Goal: Task Accomplishment & Management: Manage account settings

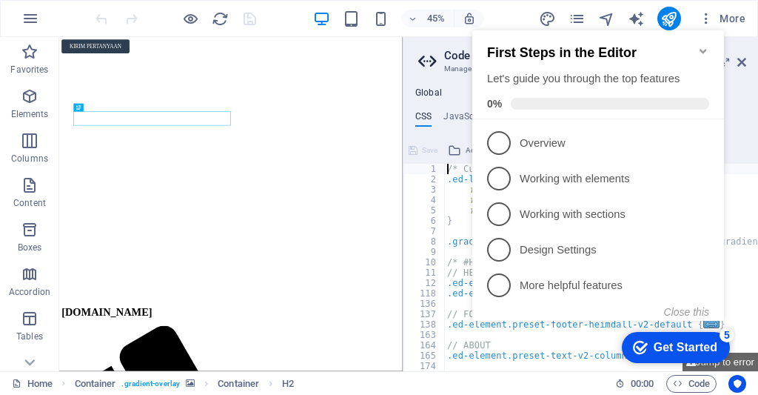
click at [558, 74] on figure at bounding box center [441, 74] width 752 height 0
click at [740, 62] on icon at bounding box center [742, 62] width 9 height 12
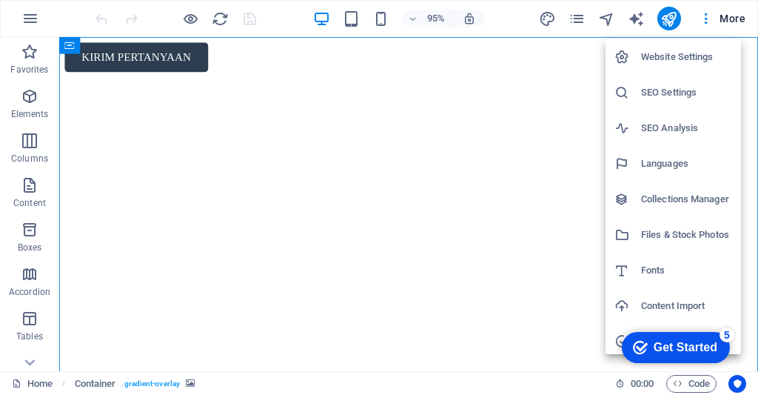
click at [687, 93] on h6 "SEO Settings" at bounding box center [686, 93] width 91 height 18
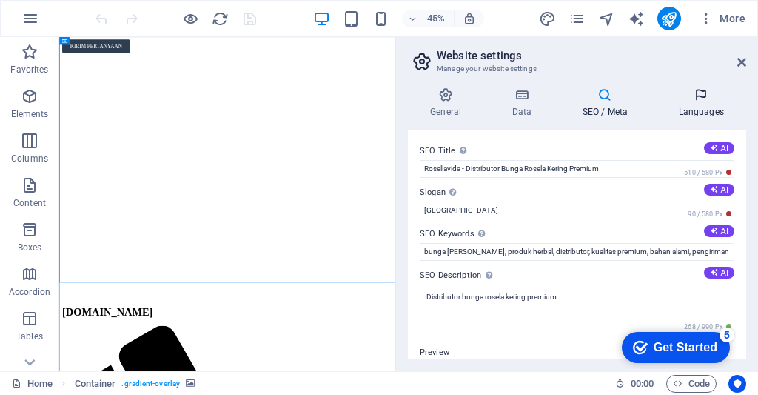
click at [701, 111] on h4 "Languages" at bounding box center [701, 102] width 90 height 31
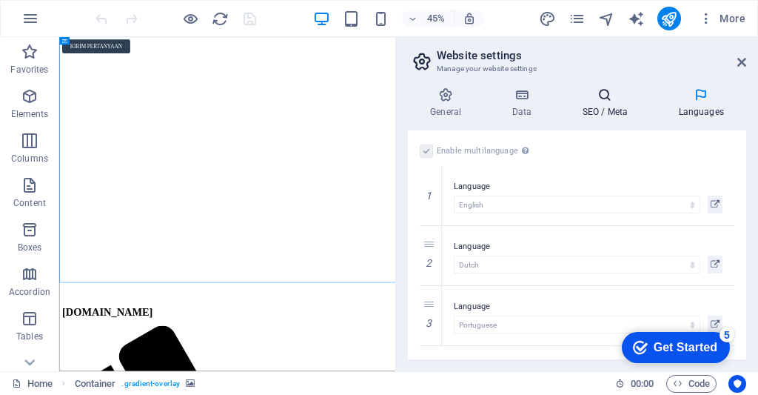
click at [606, 92] on icon at bounding box center [605, 94] width 90 height 15
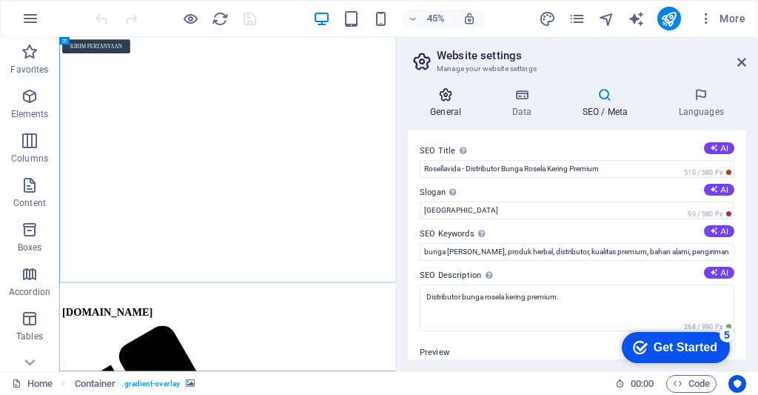
click at [449, 101] on icon at bounding box center [446, 94] width 76 height 15
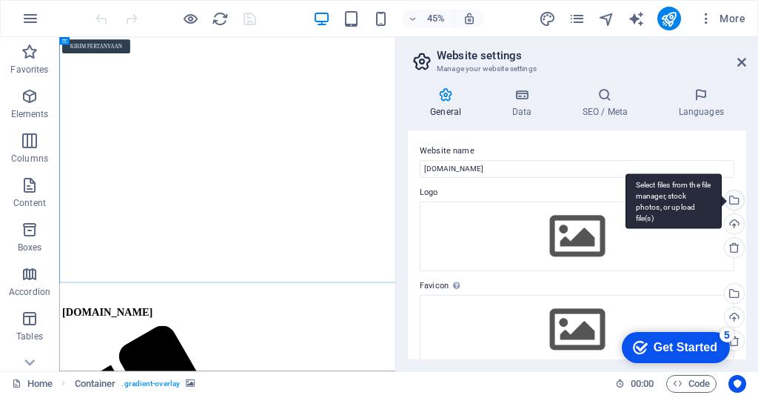
click at [731, 201] on div "Select files from the file manager, stock photos, or upload file(s)" at bounding box center [733, 201] width 22 height 22
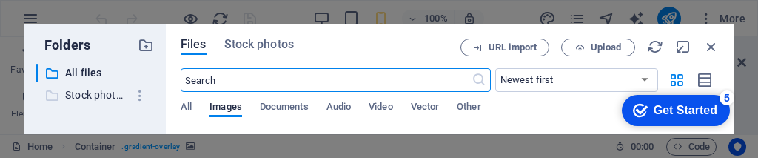
click at [73, 93] on p "Stock photos & videos" at bounding box center [95, 95] width 61 height 17
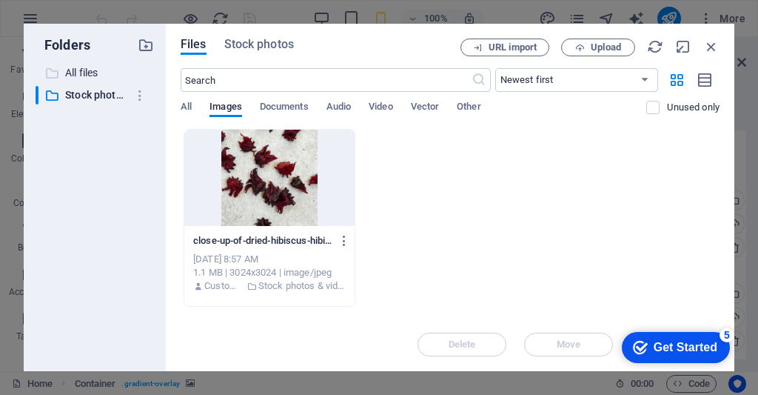
click at [80, 70] on p "All files" at bounding box center [95, 72] width 61 height 17
click at [745, 65] on div "Folders ​ All files All files ​ Stock photos & videos Stock photos & videos Fil…" at bounding box center [379, 197] width 758 height 395
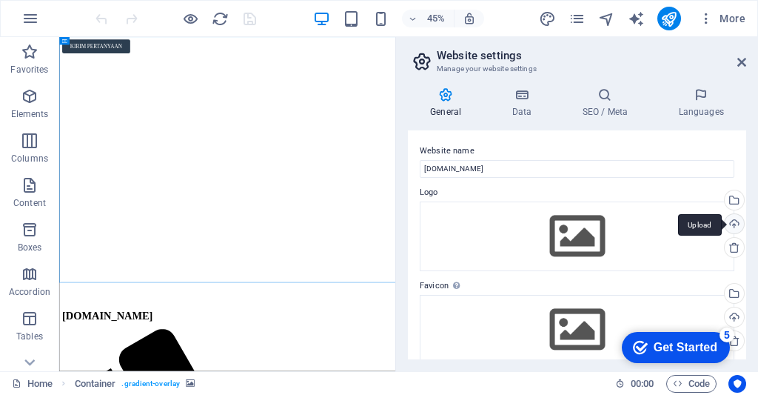
click at [736, 223] on div "Upload" at bounding box center [733, 225] width 22 height 22
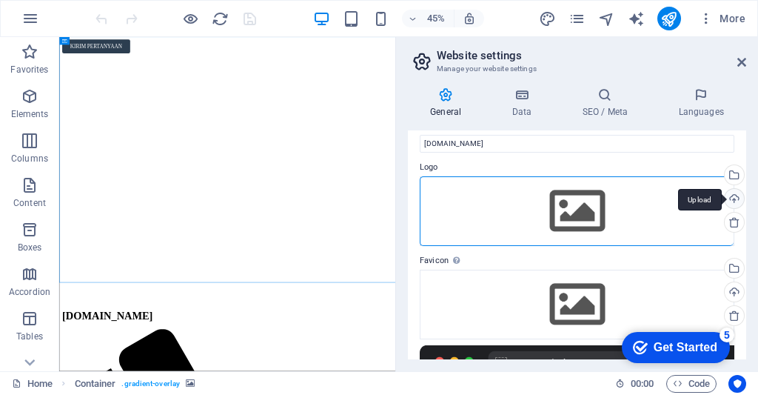
scroll to position [31, 0]
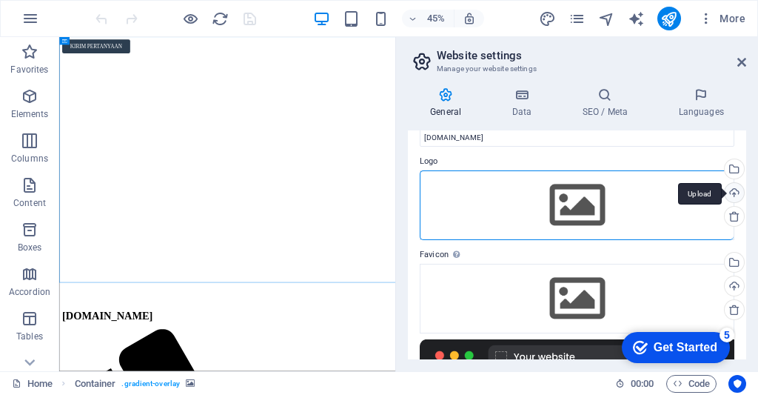
click at [733, 194] on div "Upload" at bounding box center [733, 194] width 22 height 22
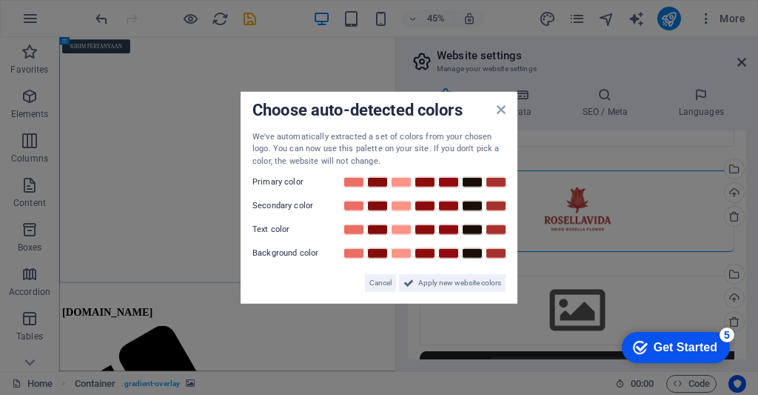
click at [618, 116] on aside "Choose auto-detected colors We've automatically extracted a set of colors from …" at bounding box center [379, 197] width 758 height 395
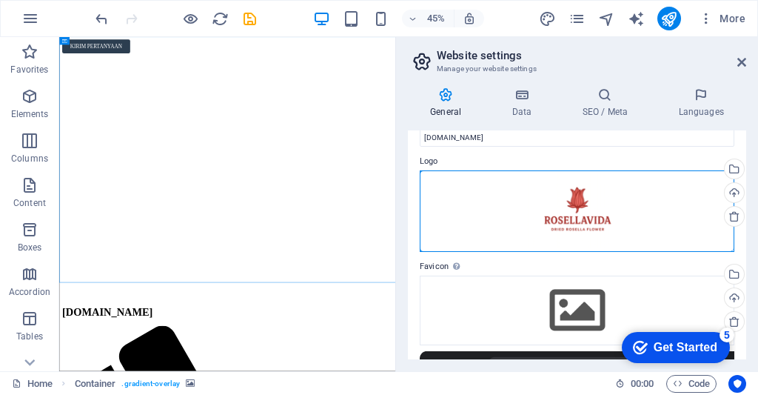
click at [618, 218] on div "Drag files here, click to choose files or select files from Files or our free s…" at bounding box center [577, 210] width 315 height 81
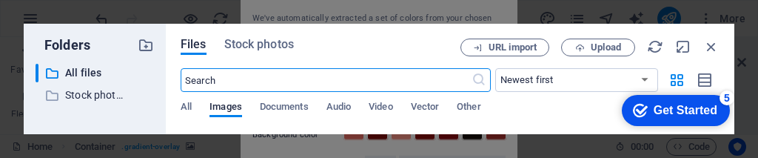
click at [564, 111] on div "All Images Documents Audio Video Vector Other" at bounding box center [414, 115] width 466 height 28
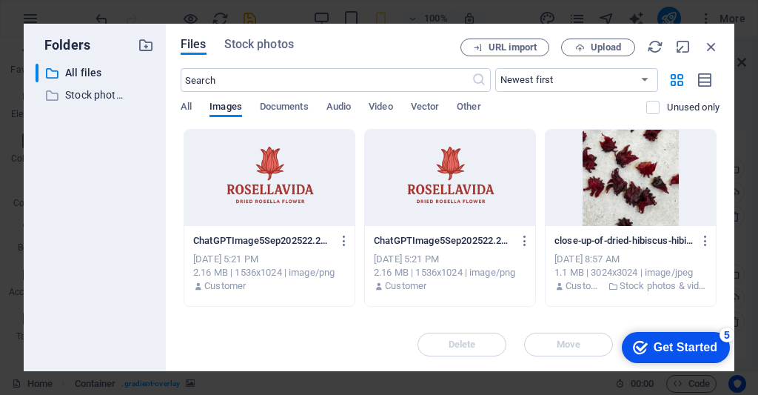
click at [306, 188] on div at bounding box center [269, 178] width 170 height 96
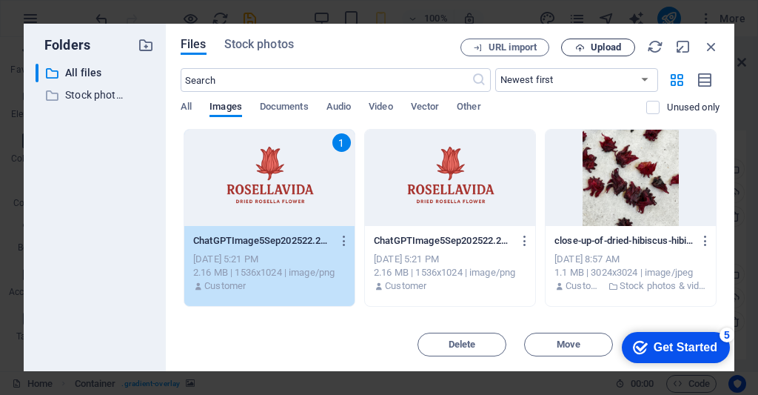
click at [608, 39] on button "Upload" at bounding box center [598, 48] width 74 height 18
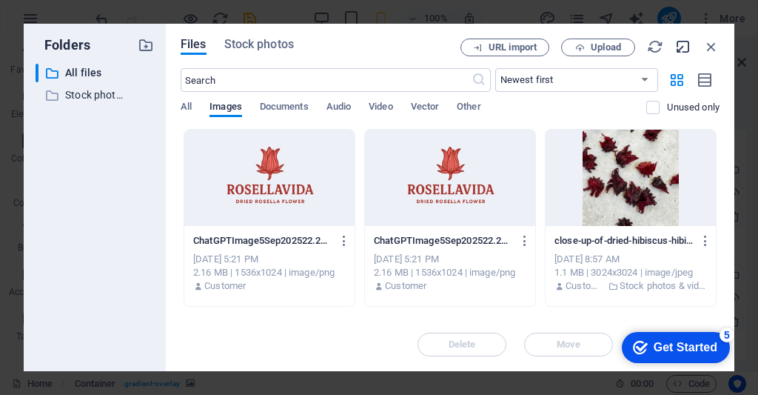
click at [681, 44] on icon "button" at bounding box center [683, 47] width 16 height 16
select select "image"
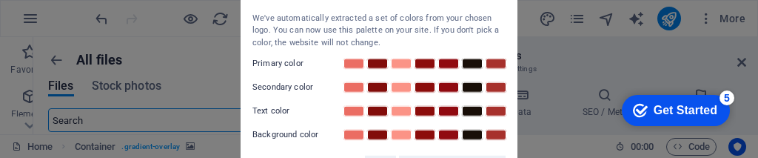
click at [618, 61] on aside "Choose auto-detected colors We've automatically extracted a set of colors from …" at bounding box center [379, 79] width 758 height 158
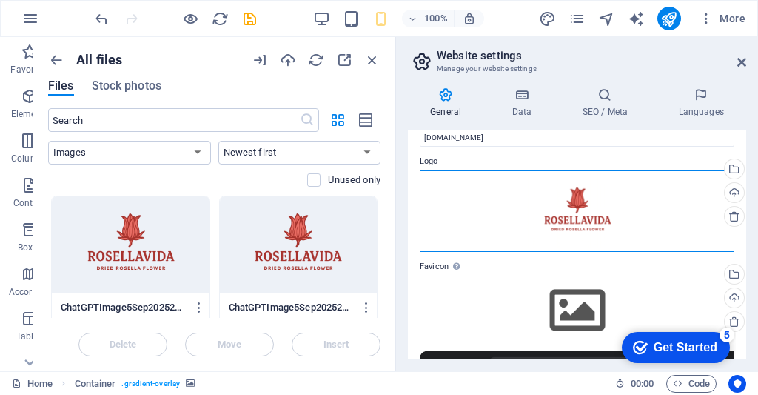
click at [599, 209] on div "Drag files here, click to choose files or select files from Files or our free s…" at bounding box center [577, 210] width 315 height 81
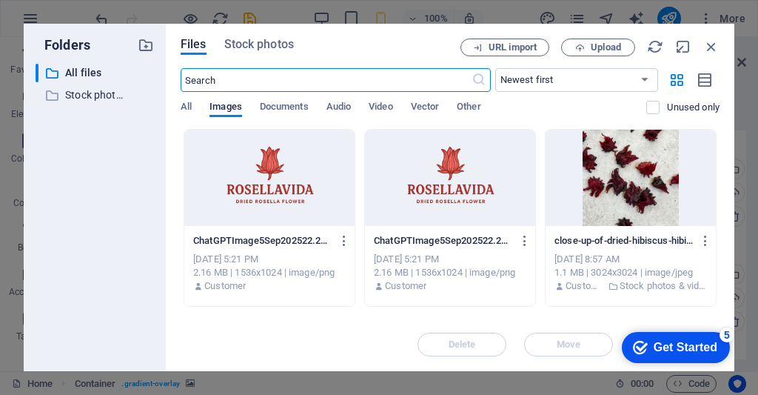
click at [305, 201] on div at bounding box center [269, 178] width 170 height 96
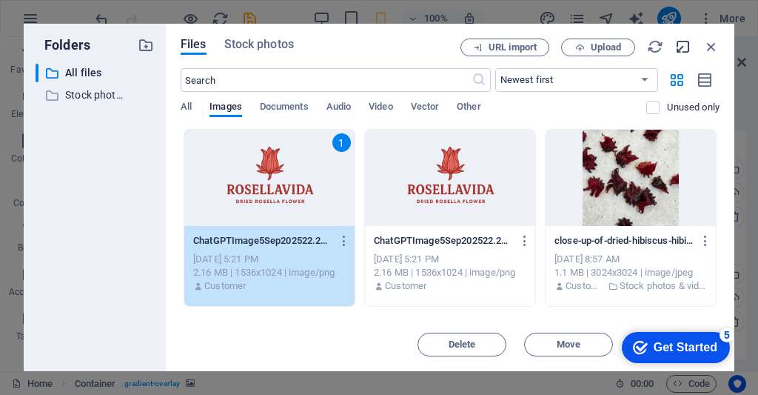
click at [681, 47] on icon "button" at bounding box center [683, 47] width 16 height 16
select select "image"
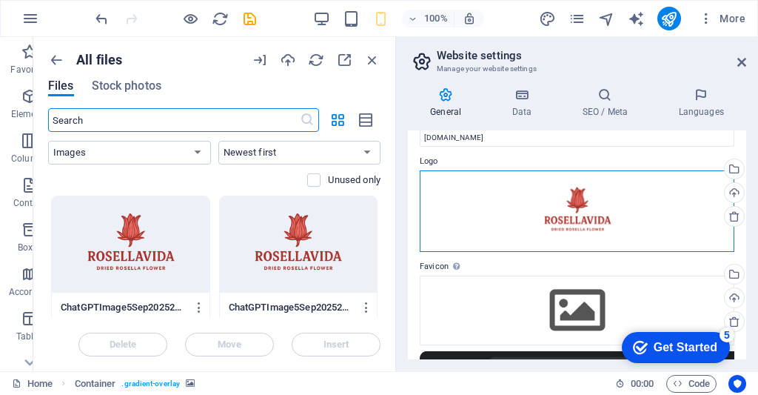
click at [627, 233] on div "Drag files here, click to choose files or select files from Files or our free s…" at bounding box center [577, 210] width 315 height 81
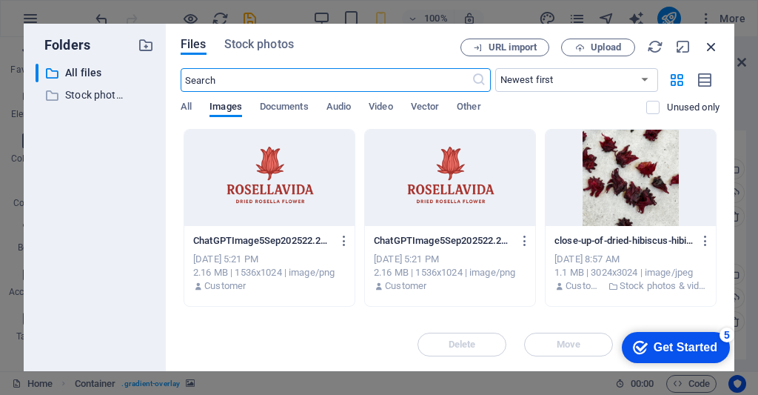
click at [712, 44] on icon "button" at bounding box center [712, 47] width 16 height 16
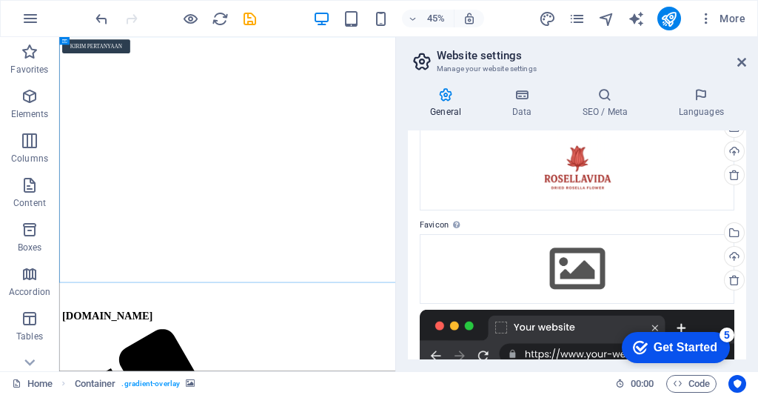
scroll to position [0, 0]
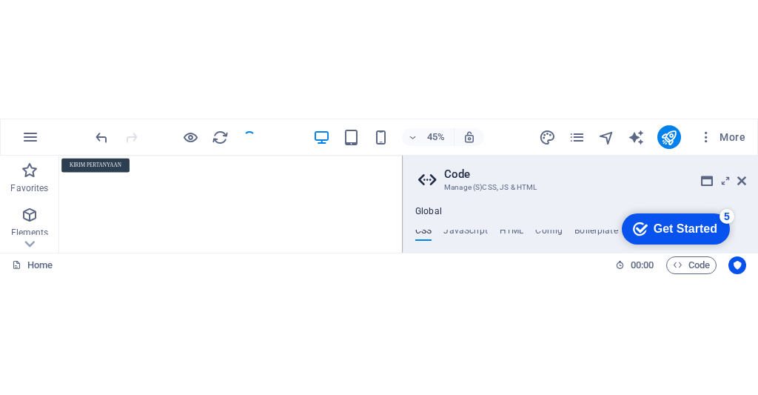
scroll to position [0, 1]
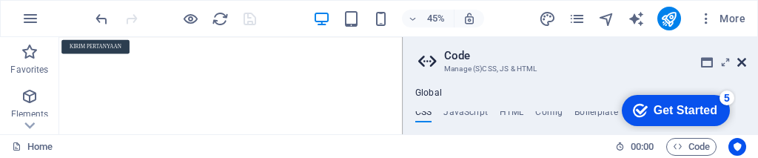
click at [743, 64] on icon at bounding box center [742, 62] width 9 height 12
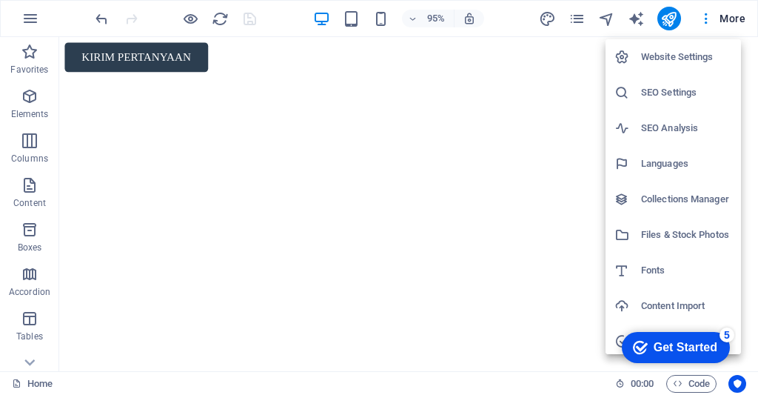
click at [698, 95] on h6 "SEO Settings" at bounding box center [686, 93] width 91 height 18
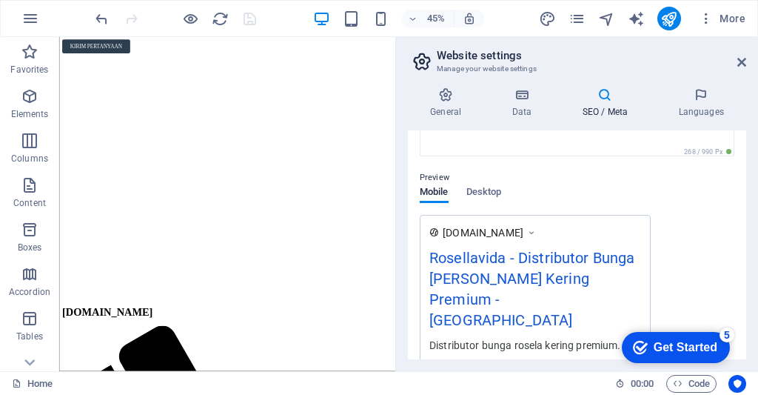
scroll to position [174, 0]
click at [487, 203] on div "Mobile Desktop" at bounding box center [460, 201] width 81 height 28
click at [484, 195] on span "Desktop" at bounding box center [485, 194] width 36 height 21
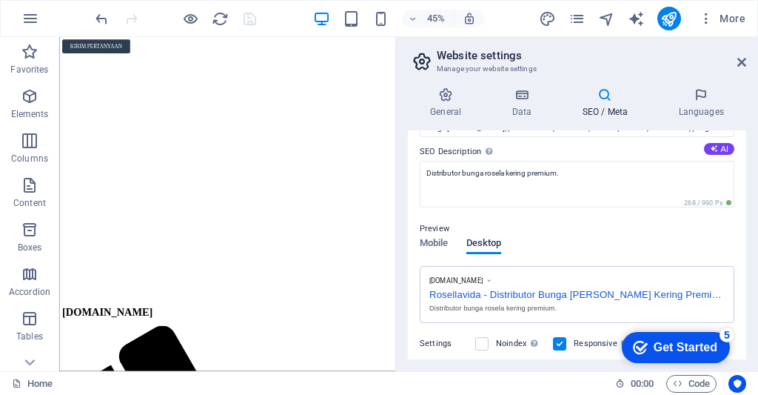
scroll to position [0, 0]
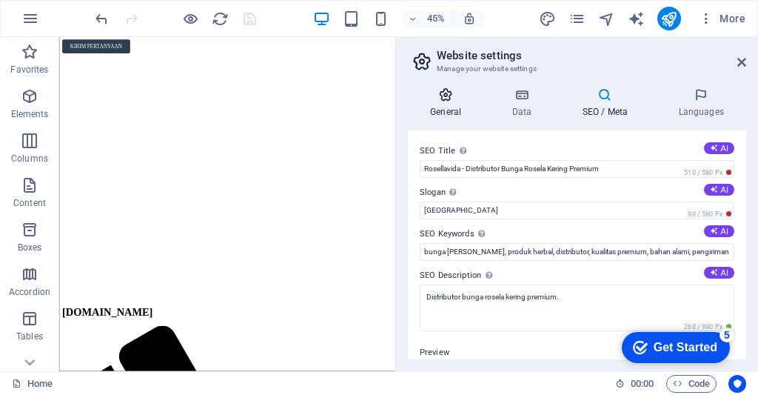
click at [443, 100] on icon at bounding box center [446, 94] width 76 height 15
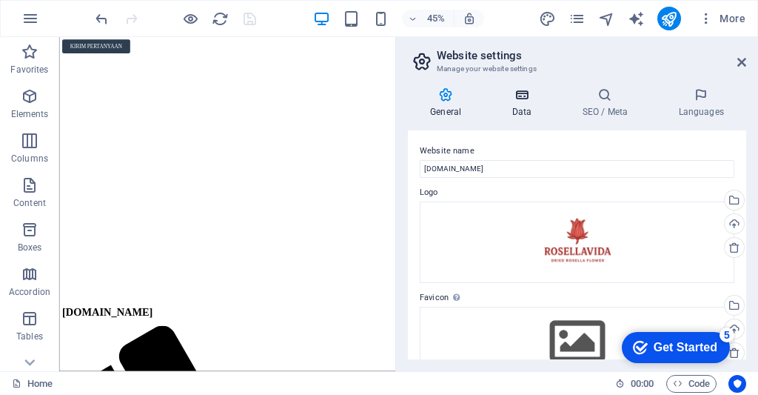
click at [525, 101] on icon at bounding box center [522, 94] width 64 height 15
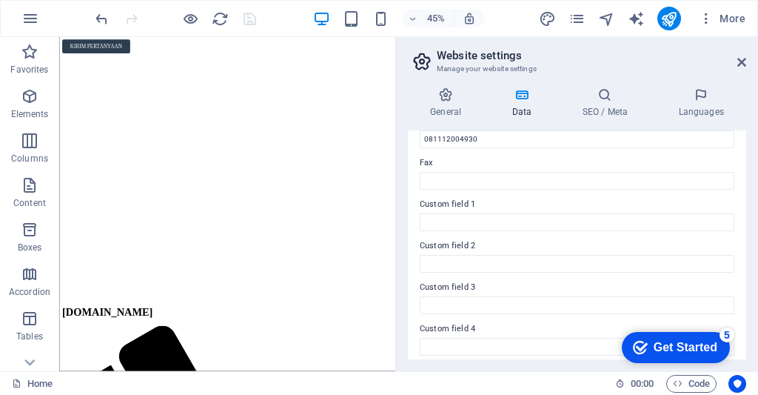
scroll to position [482, 0]
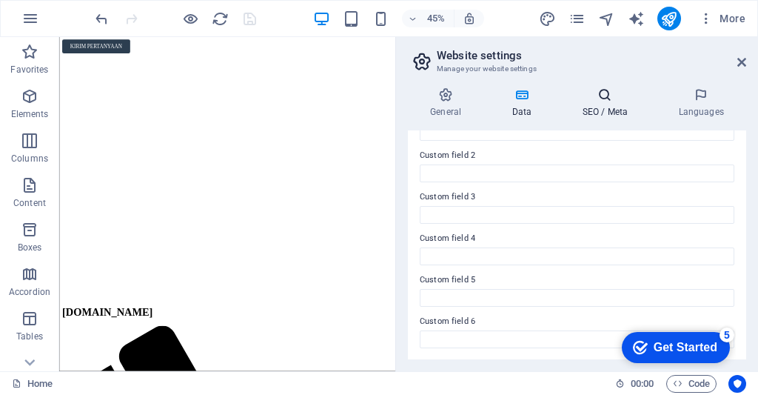
click at [604, 98] on icon at bounding box center [605, 94] width 90 height 15
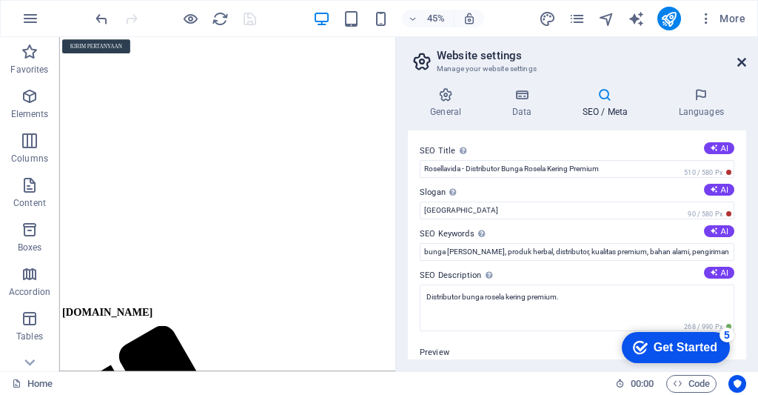
click at [741, 65] on icon at bounding box center [742, 62] width 9 height 12
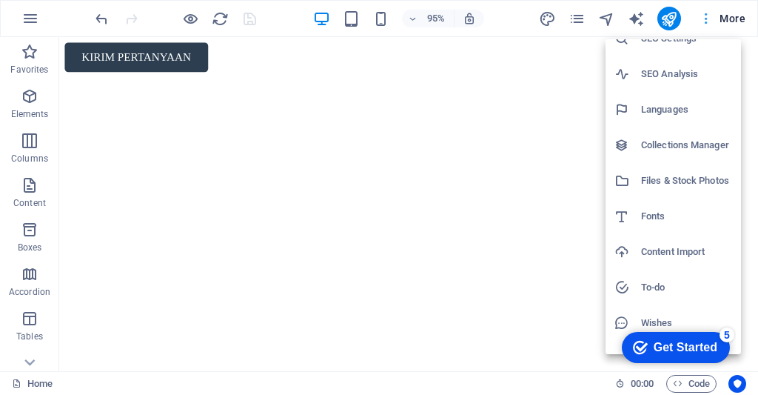
scroll to position [76, 0]
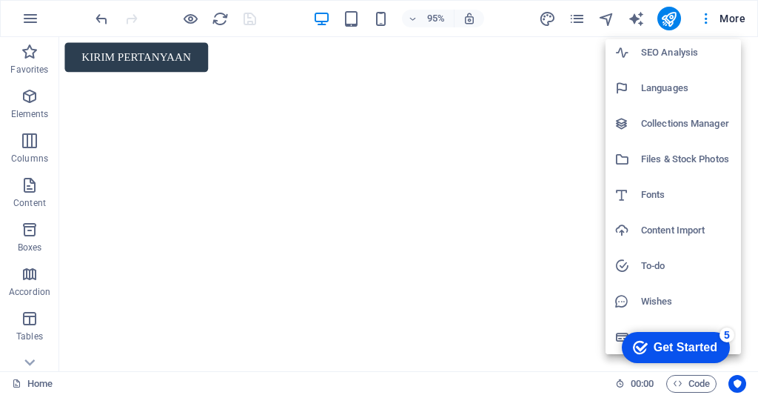
click at [681, 264] on h6 "To-do" at bounding box center [686, 266] width 91 height 18
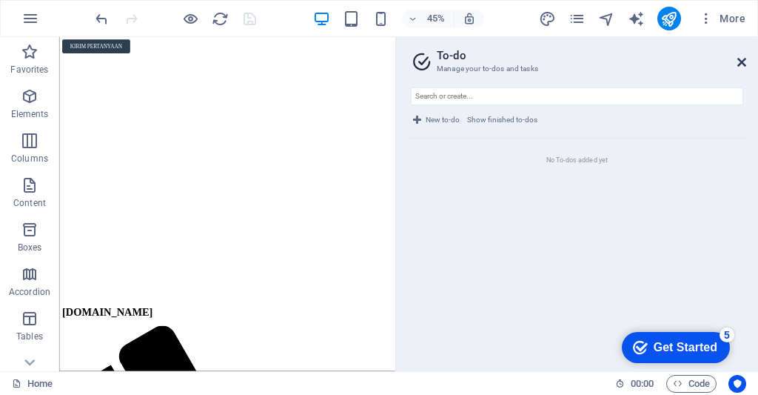
click at [743, 58] on icon at bounding box center [742, 62] width 9 height 12
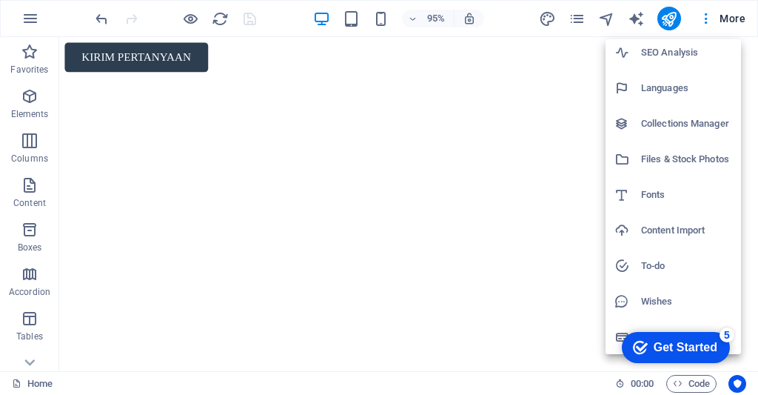
click at [645, 304] on h6 "Wishes" at bounding box center [686, 302] width 91 height 18
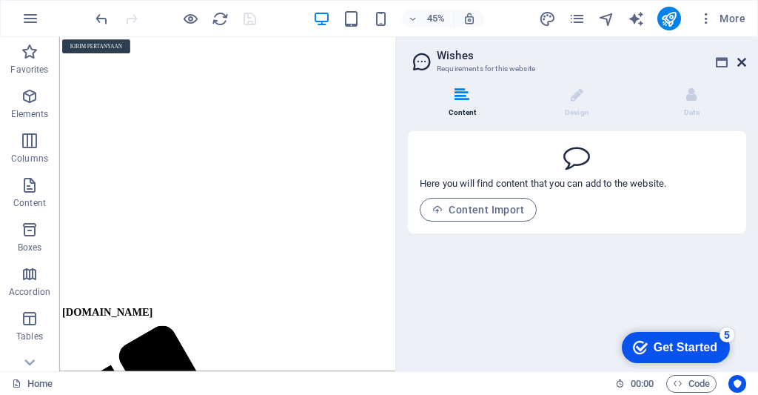
click at [742, 65] on icon at bounding box center [742, 62] width 9 height 12
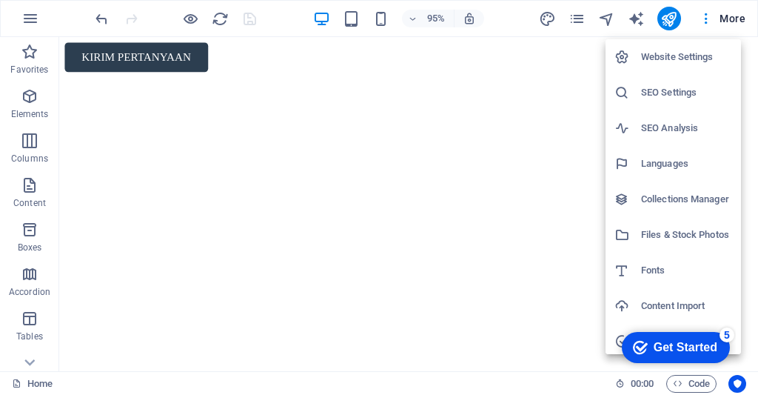
click at [702, 127] on h6 "SEO Analysis" at bounding box center [686, 128] width 91 height 18
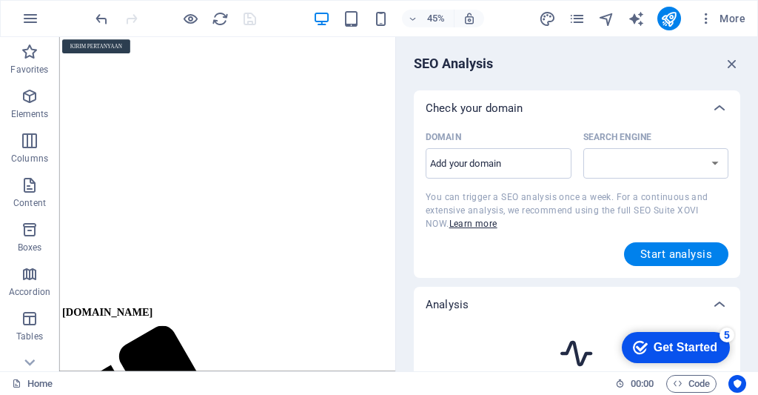
select select "[DOMAIN_NAME]"
click at [533, 161] on input "Domain ​" at bounding box center [499, 164] width 146 height 24
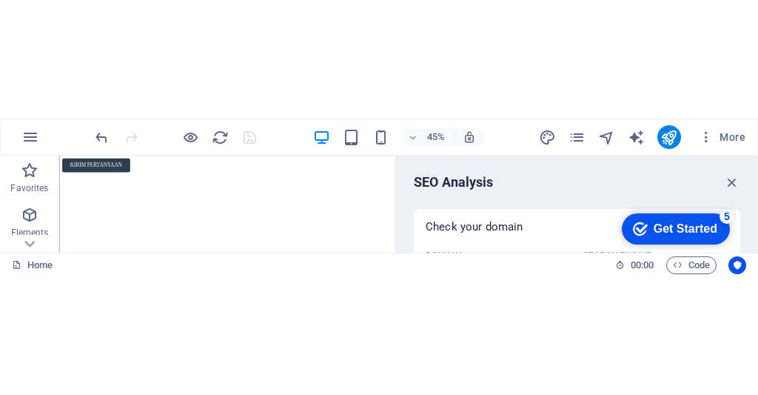
scroll to position [78, 0]
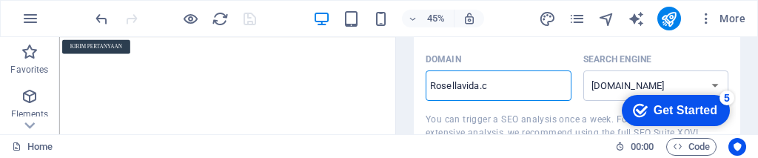
type input "[DOMAIN_NAME]"
select select "[DOMAIN_NAME]"
type input "[DOMAIN_NAME]"
select select "[DOMAIN_NAME]"
type input "[DOMAIN_NAME]"
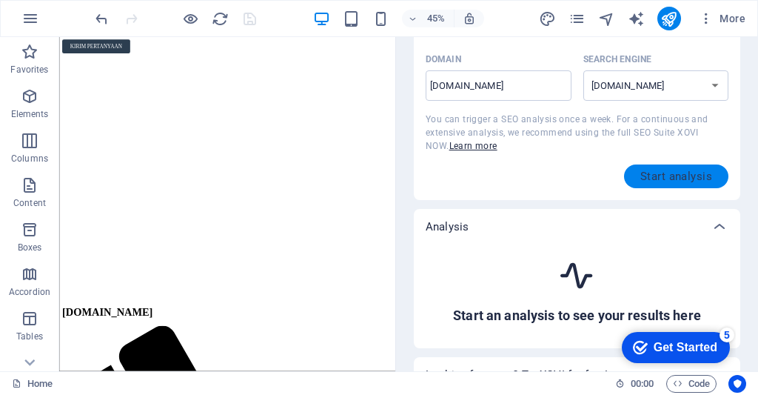
click at [699, 181] on span "Start analysis" at bounding box center [677, 176] width 72 height 12
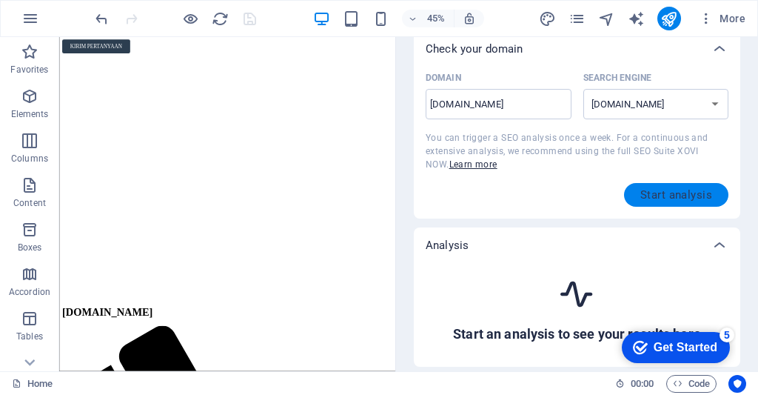
scroll to position [0, 0]
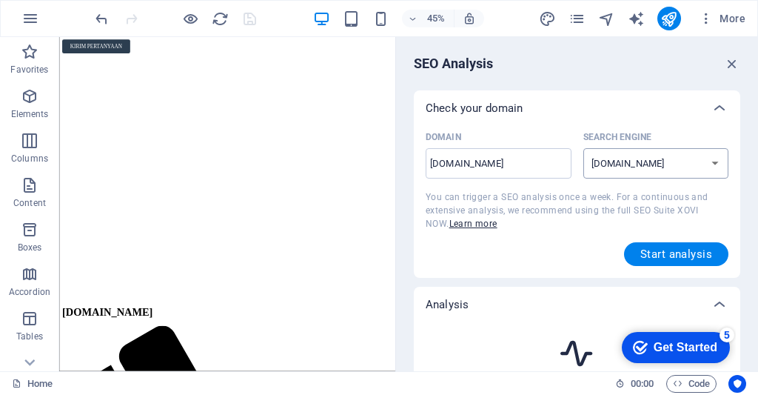
click at [690, 167] on select "[DOMAIN_NAME] [DOMAIN_NAME] [DOMAIN_NAME] [DOMAIN_NAME] [DOMAIN_NAME] [DOMAIN_N…" at bounding box center [657, 163] width 146 height 30
click at [695, 122] on div "Check your domain" at bounding box center [577, 108] width 327 height 36
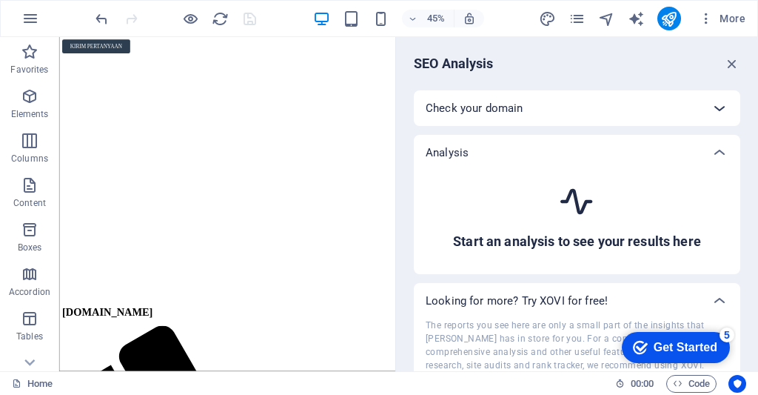
click at [711, 107] on icon at bounding box center [720, 108] width 18 height 18
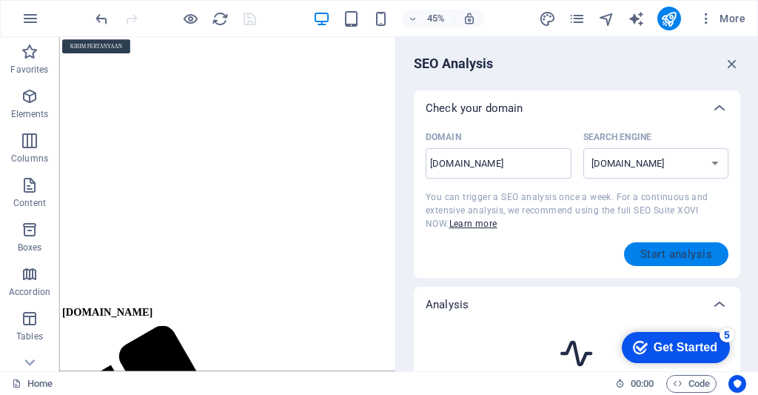
click at [656, 259] on span "Start analysis" at bounding box center [677, 254] width 72 height 12
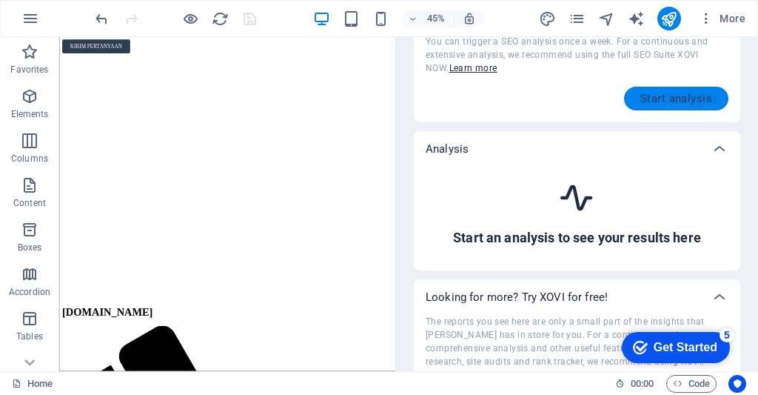
scroll to position [164, 0]
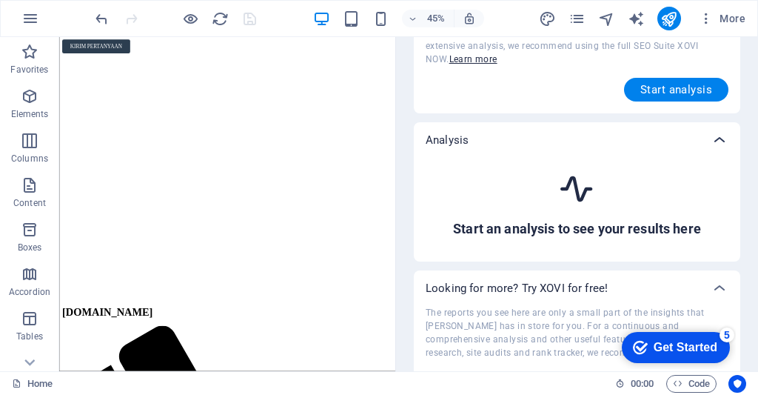
click at [722, 145] on icon at bounding box center [720, 140] width 18 height 18
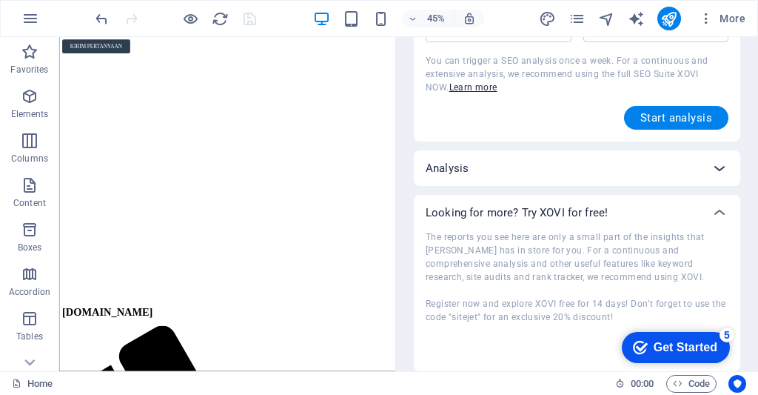
click at [715, 163] on icon at bounding box center [720, 168] width 18 height 18
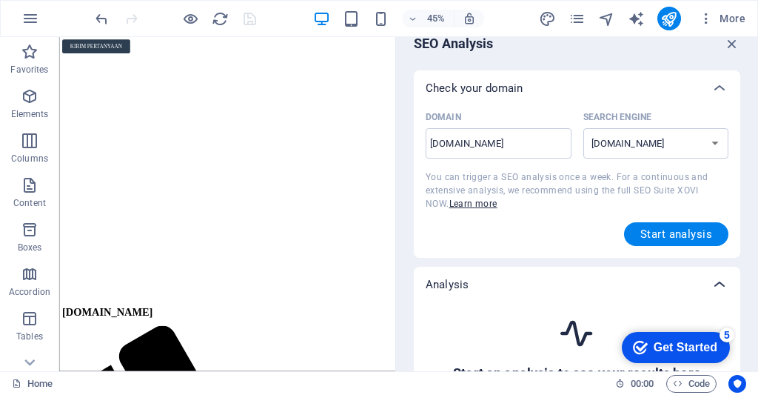
scroll to position [0, 0]
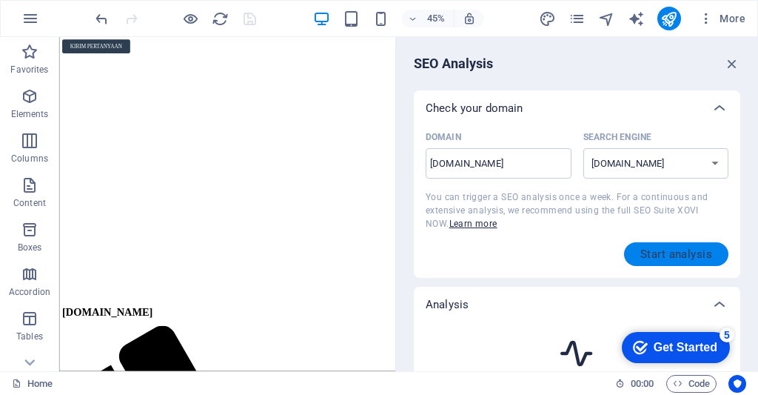
click at [659, 260] on span "Start analysis" at bounding box center [677, 254] width 72 height 12
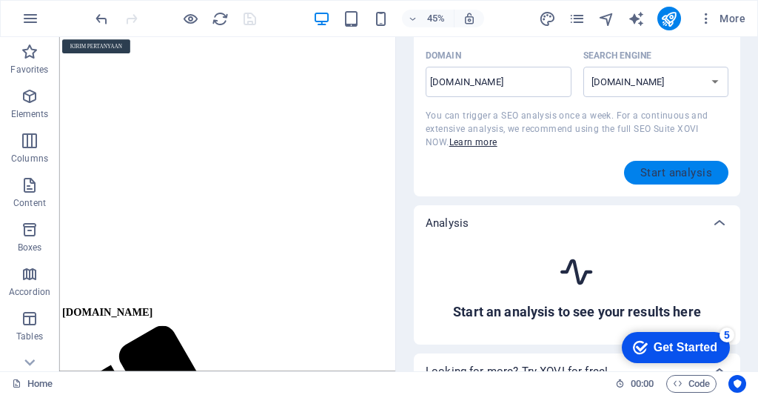
scroll to position [96, 0]
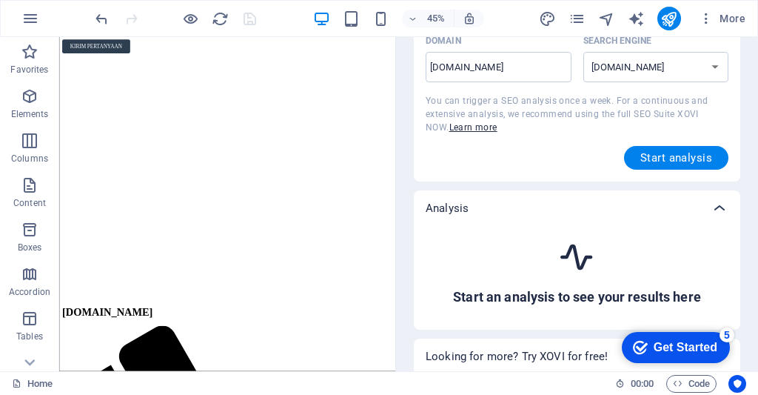
click at [717, 212] on icon at bounding box center [720, 208] width 18 height 18
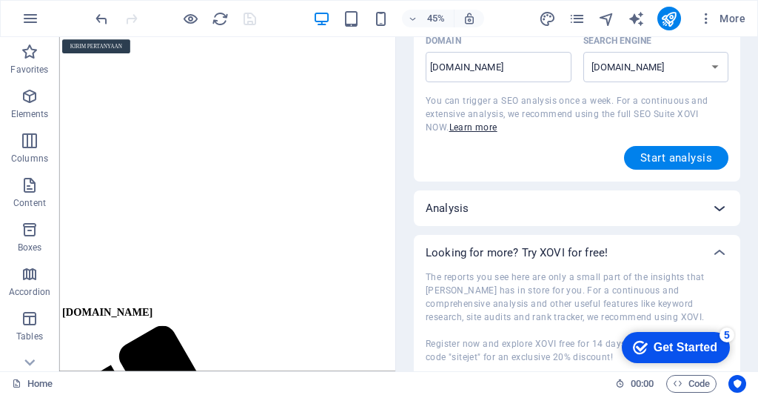
click at [713, 204] on icon at bounding box center [720, 208] width 18 height 18
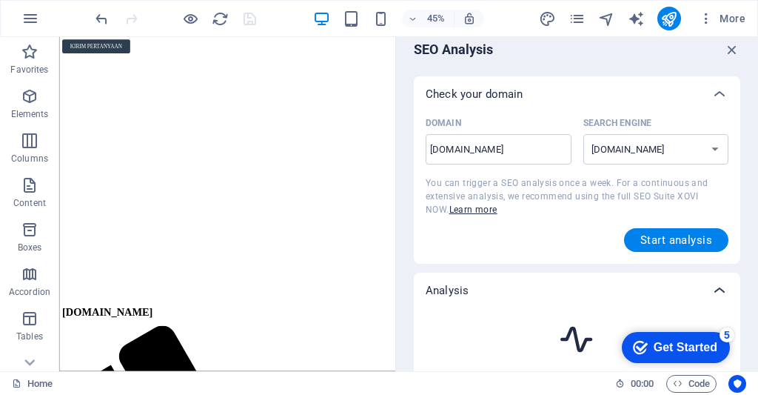
scroll to position [12, 0]
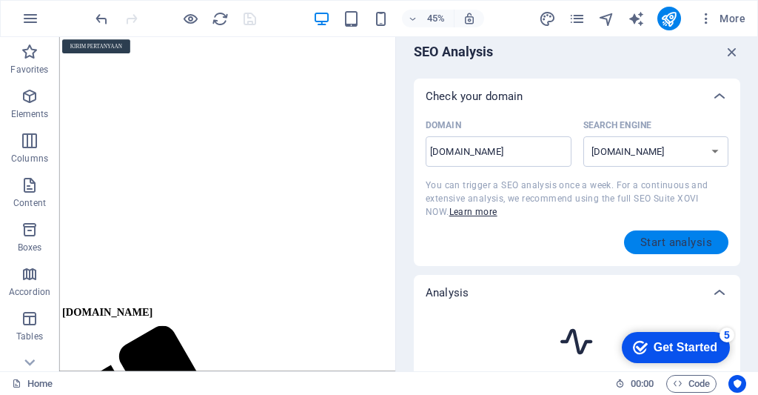
click at [677, 238] on span "Start analysis" at bounding box center [677, 242] width 72 height 12
click at [727, 52] on icon "button" at bounding box center [732, 52] width 16 height 16
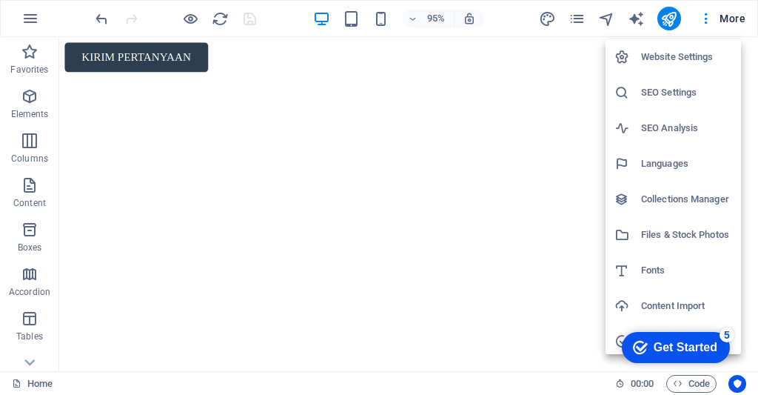
click at [717, 56] on h6 "Website Settings" at bounding box center [686, 57] width 91 height 18
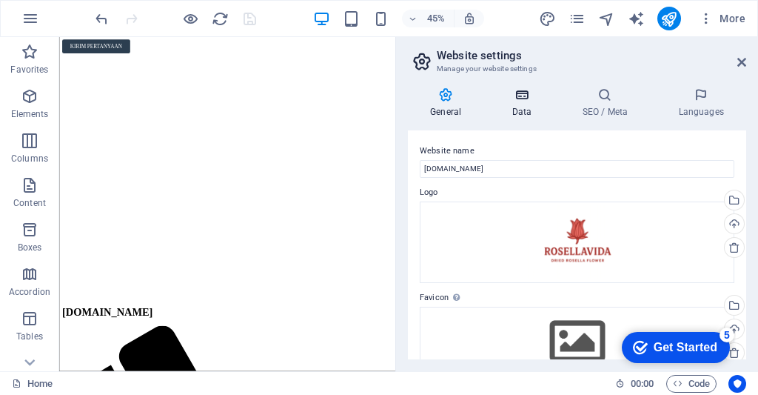
click at [544, 103] on h4 "Data" at bounding box center [525, 102] width 70 height 31
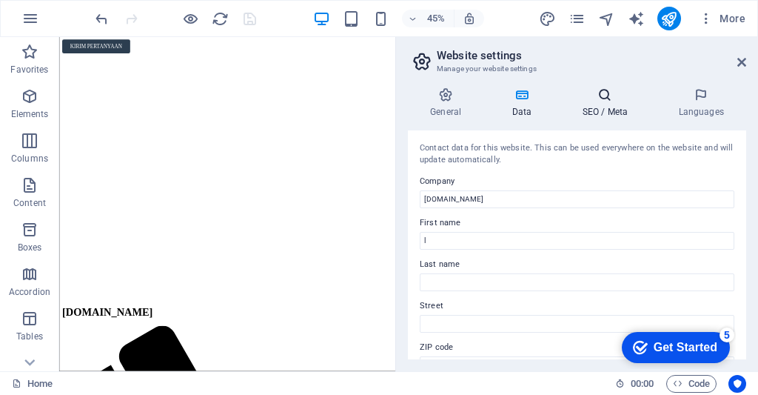
click at [608, 101] on icon at bounding box center [605, 94] width 90 height 15
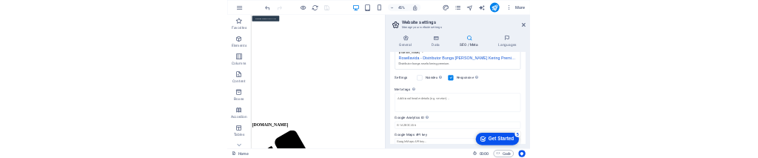
scroll to position [287, 0]
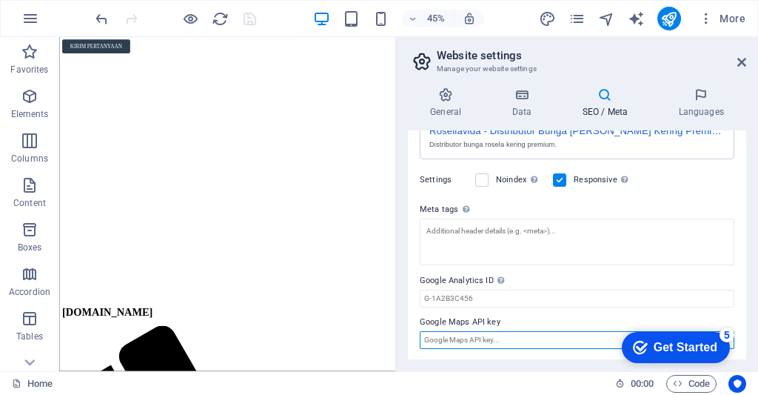
click at [546, 344] on input "Google Maps API key" at bounding box center [577, 340] width 315 height 18
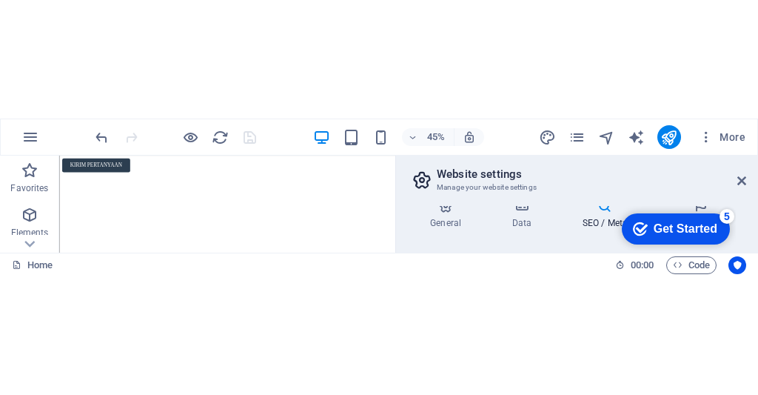
scroll to position [484, 0]
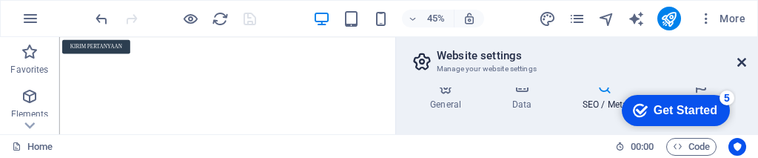
click at [738, 59] on icon at bounding box center [742, 62] width 9 height 12
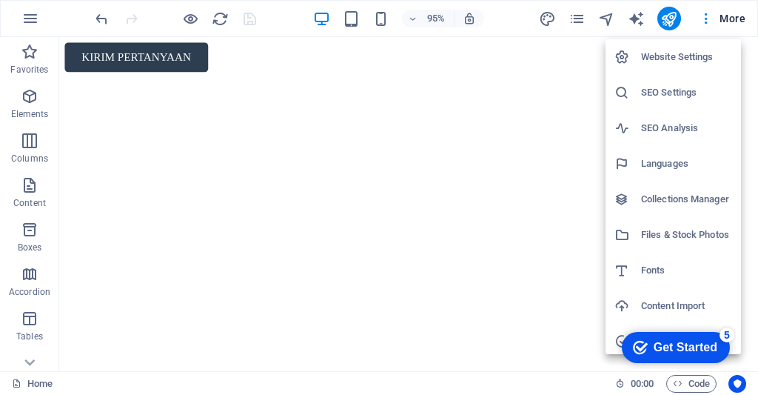
click at [695, 13] on div at bounding box center [379, 197] width 758 height 395
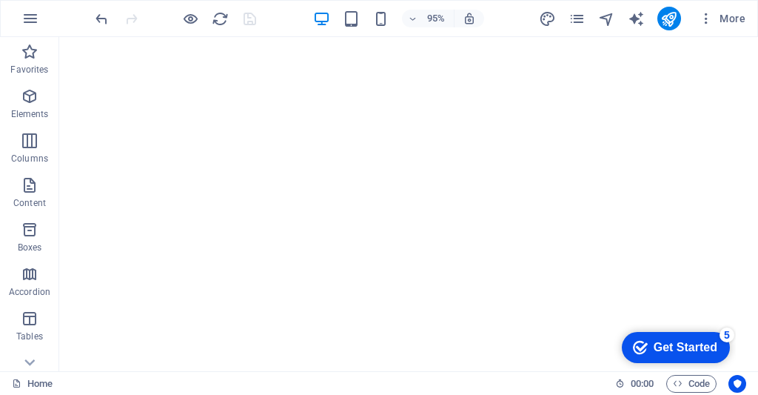
scroll to position [223, 0]
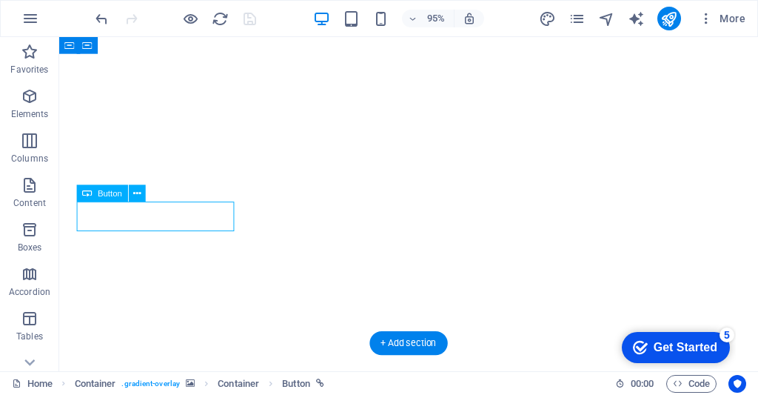
click at [128, 197] on div "Button" at bounding box center [102, 193] width 51 height 17
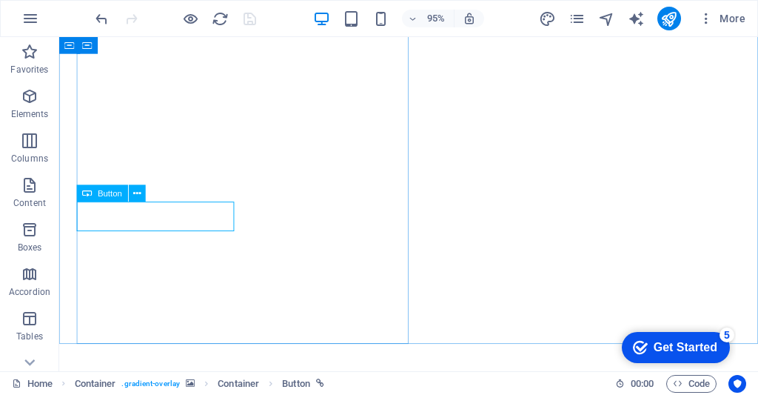
click at [110, 190] on span "Button" at bounding box center [110, 193] width 24 height 8
click at [139, 193] on icon at bounding box center [136, 193] width 7 height 15
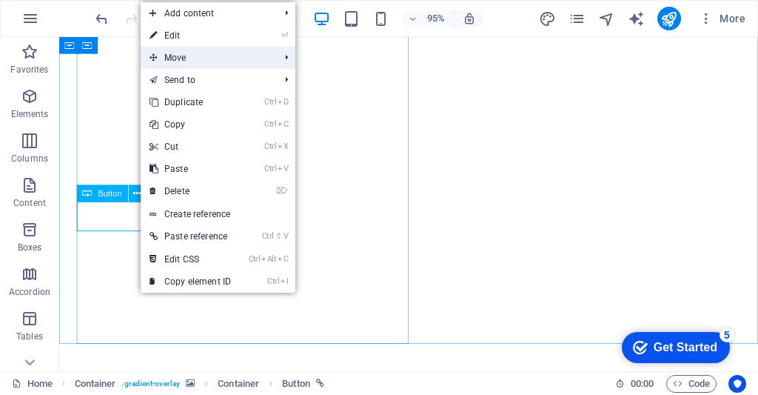
click at [270, 57] on span "Move" at bounding box center [207, 58] width 133 height 22
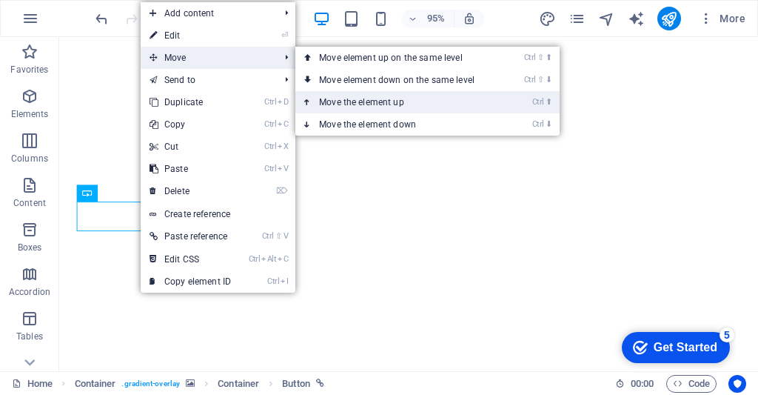
click at [473, 105] on link "Ctrl ⬆ Move the element up" at bounding box center [400, 102] width 209 height 22
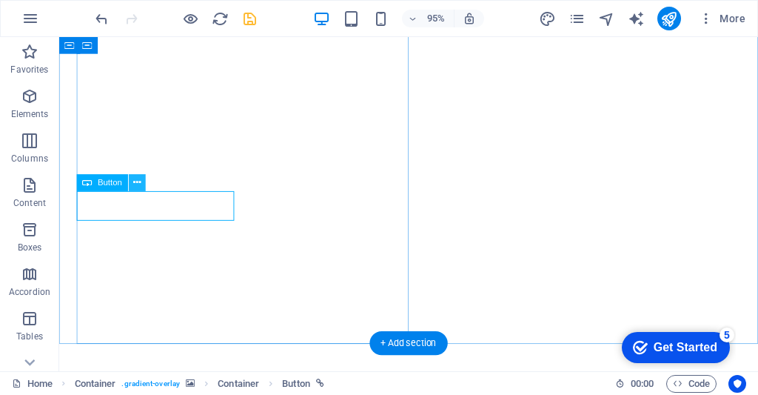
click at [136, 180] on icon at bounding box center [136, 183] width 7 height 15
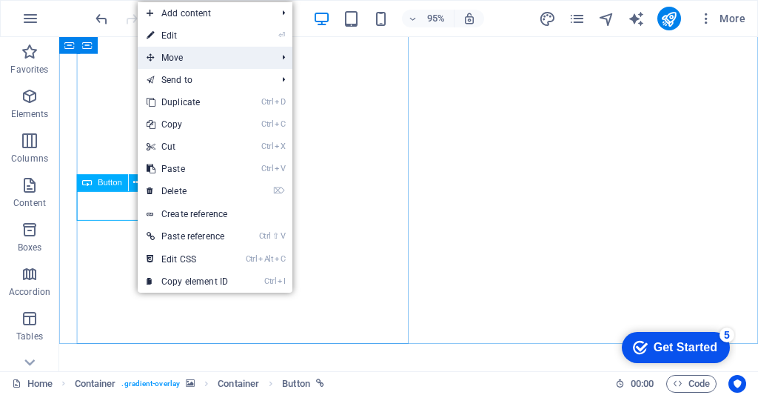
click at [267, 55] on span "Move" at bounding box center [204, 58] width 133 height 22
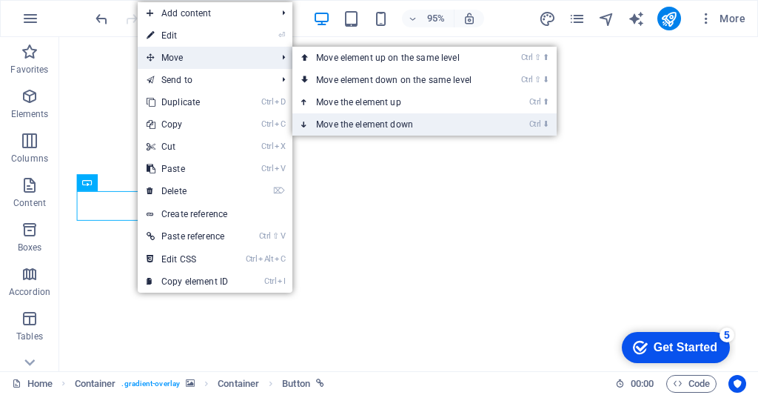
click at [437, 127] on link "Ctrl ⬇ Move the element down" at bounding box center [397, 124] width 209 height 22
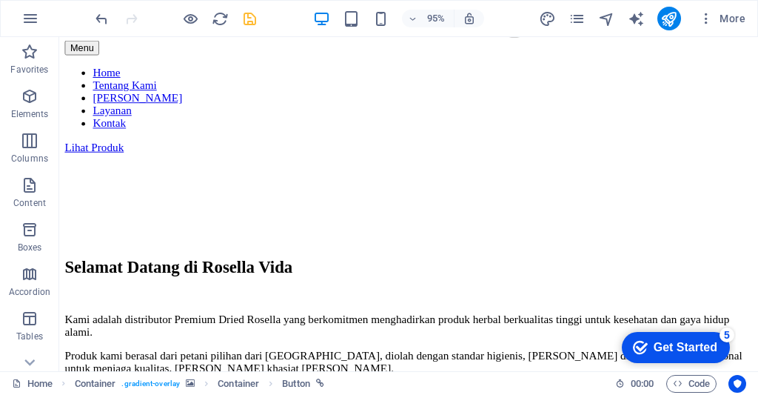
scroll to position [1638, 0]
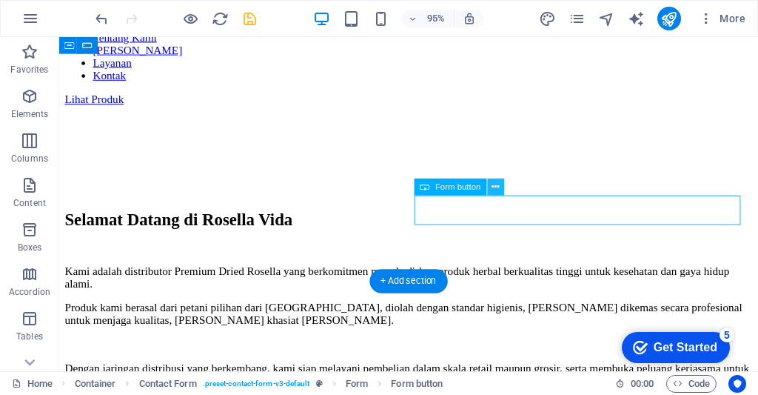
click at [499, 181] on icon at bounding box center [495, 187] width 7 height 15
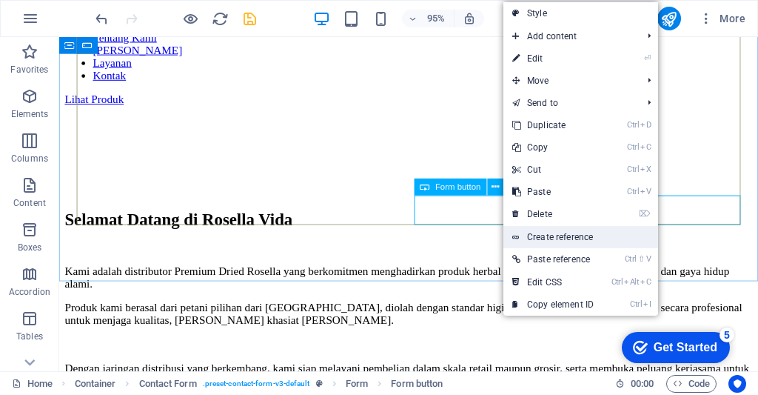
click at [581, 238] on link "Create reference" at bounding box center [581, 237] width 155 height 22
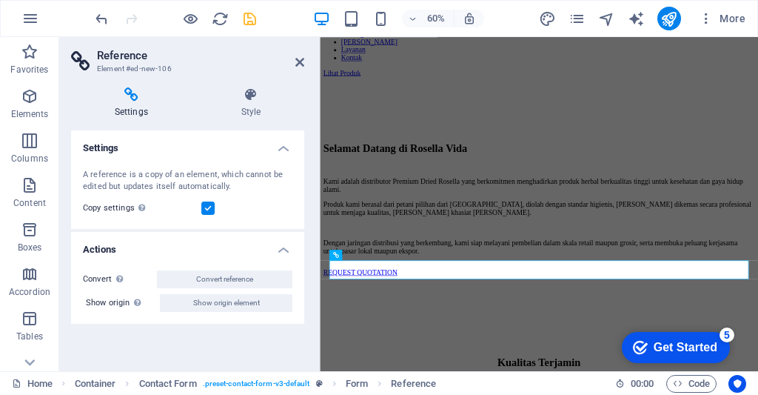
scroll to position [1475, 0]
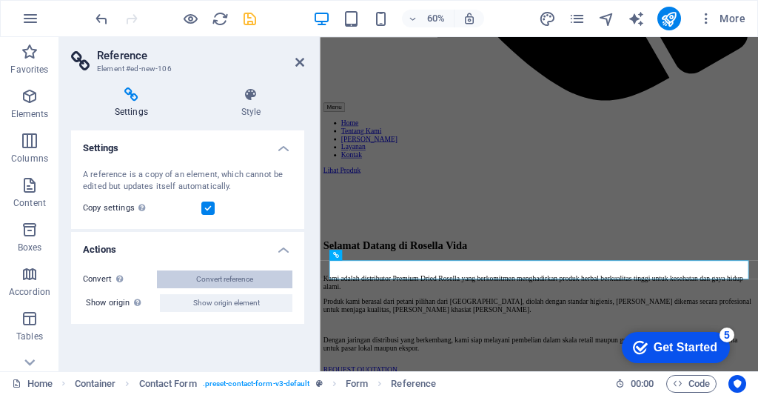
click at [200, 287] on span "Convert reference" at bounding box center [224, 279] width 57 height 18
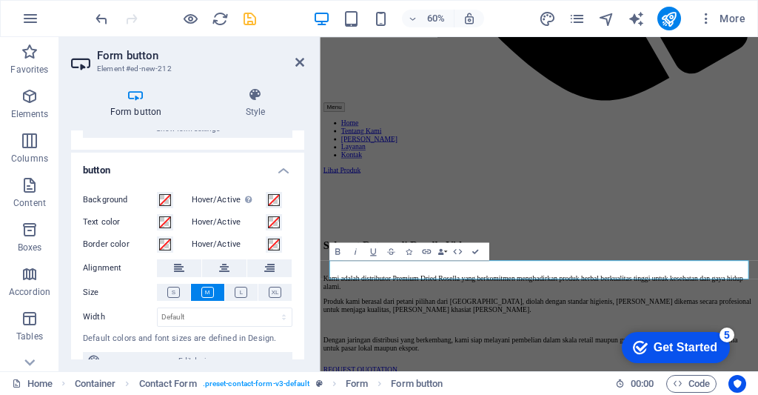
scroll to position [96, 0]
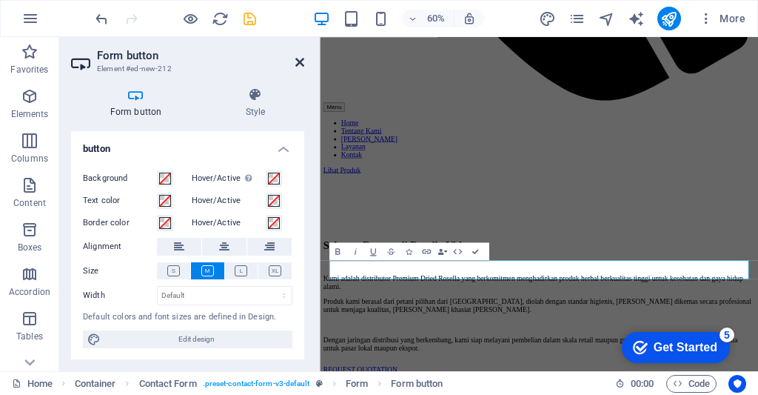
click at [296, 61] on icon at bounding box center [300, 62] width 9 height 12
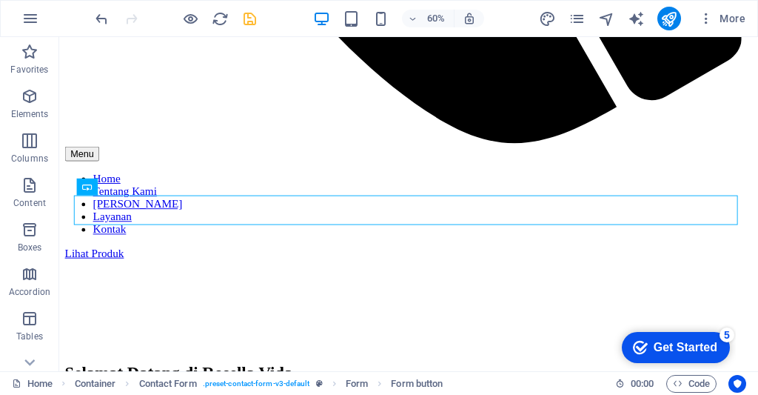
scroll to position [1680, 0]
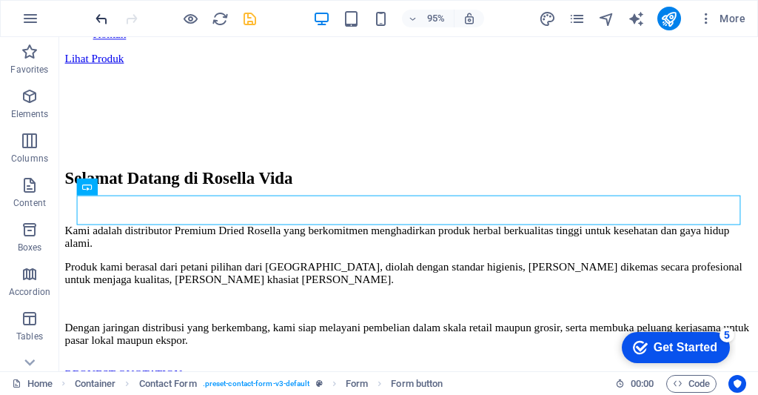
click at [99, 19] on icon "undo" at bounding box center [101, 18] width 17 height 17
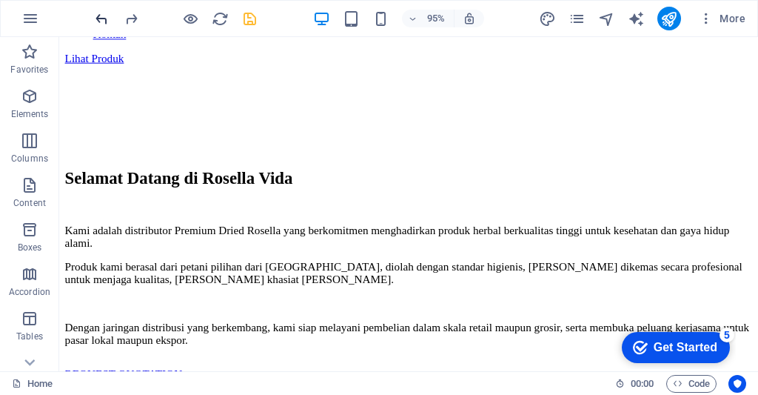
click at [102, 15] on icon "undo" at bounding box center [101, 18] width 17 height 17
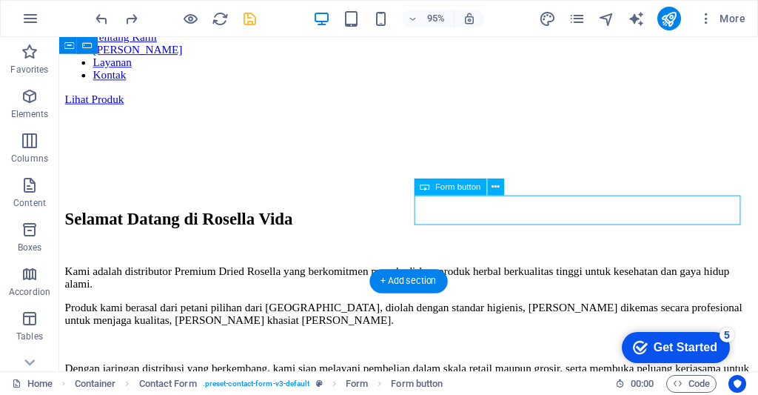
click at [471, 190] on span "Form button" at bounding box center [457, 187] width 45 height 8
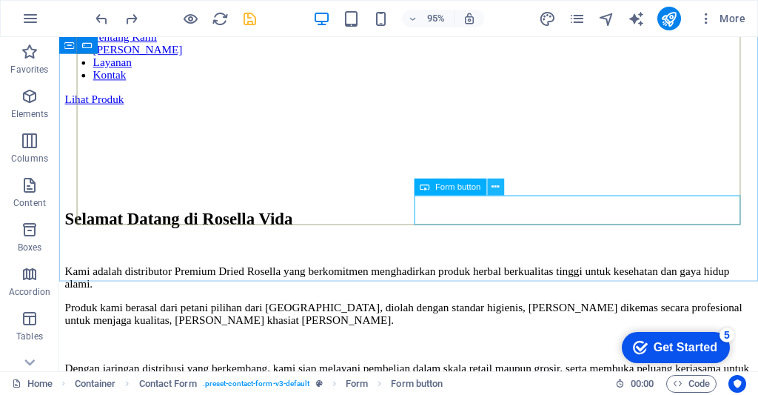
click at [499, 184] on icon at bounding box center [495, 187] width 7 height 15
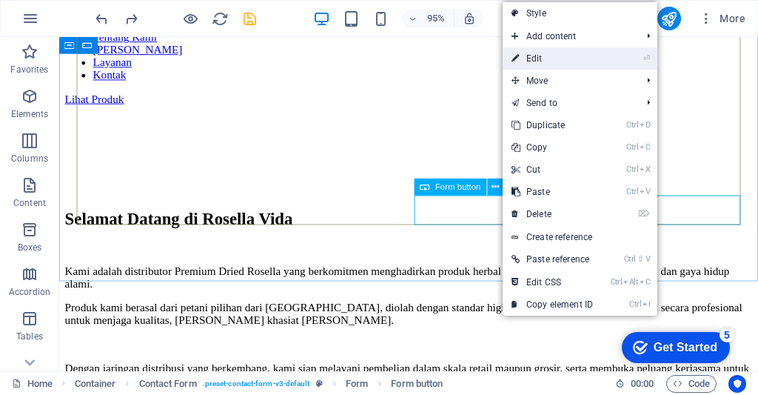
click at [617, 60] on li "⏎ Edit" at bounding box center [580, 58] width 155 height 22
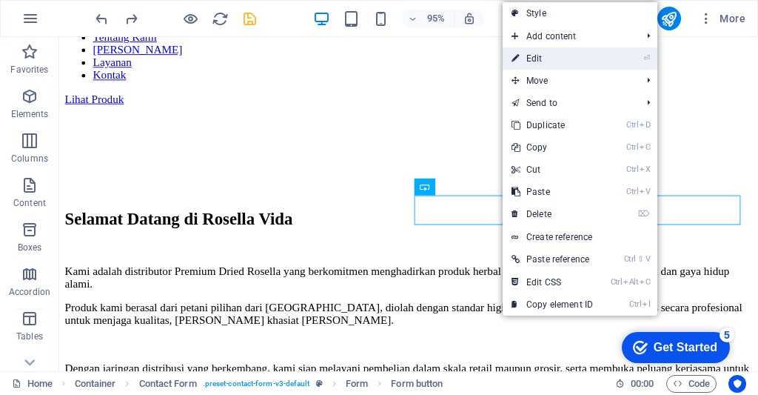
click at [615, 62] on li "⏎ Edit" at bounding box center [580, 58] width 155 height 22
click at [618, 56] on li "⏎ Edit" at bounding box center [580, 58] width 155 height 22
click at [619, 64] on li "⏎ Edit" at bounding box center [580, 58] width 155 height 22
click at [619, 53] on li "⏎ Edit" at bounding box center [580, 58] width 155 height 22
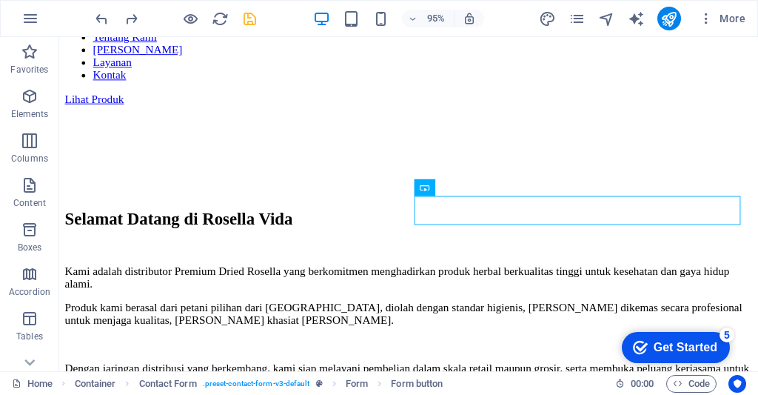
type input "."
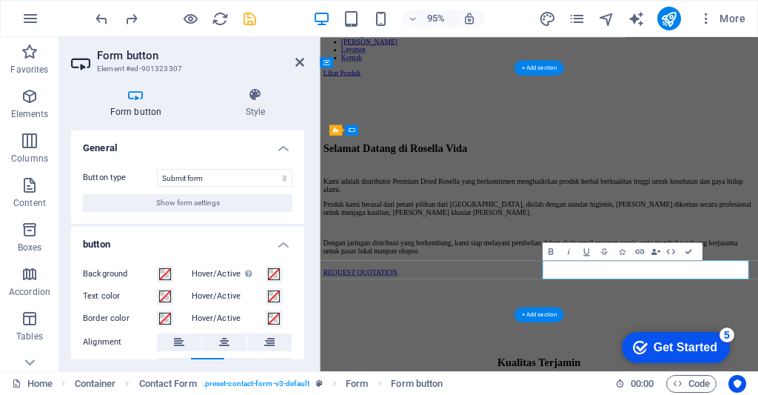
scroll to position [1432, 0]
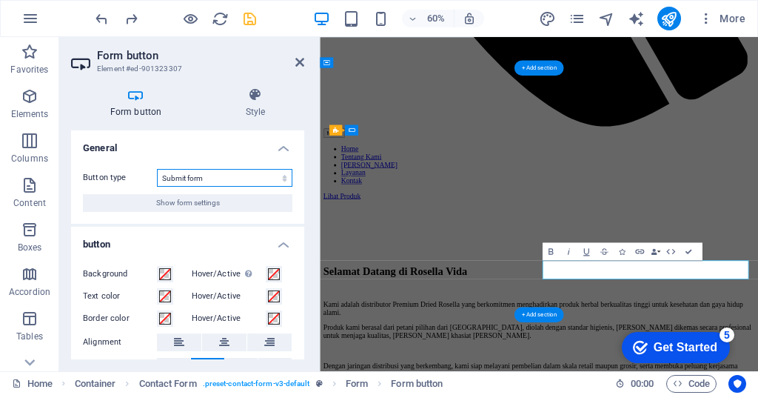
click at [245, 180] on select "Submit form Reset form No action" at bounding box center [225, 178] width 136 height 18
click at [637, 253] on icon "button" at bounding box center [640, 251] width 10 height 10
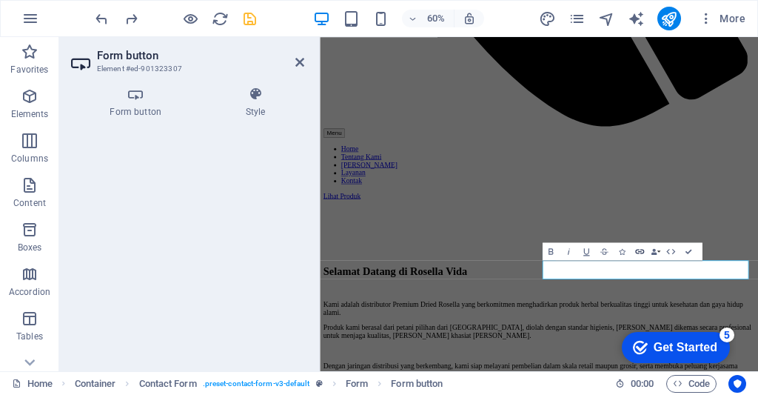
type button "Submit"
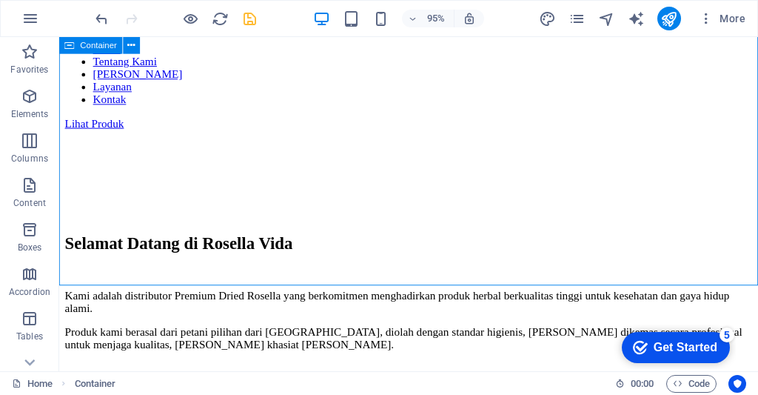
scroll to position [1638, 0]
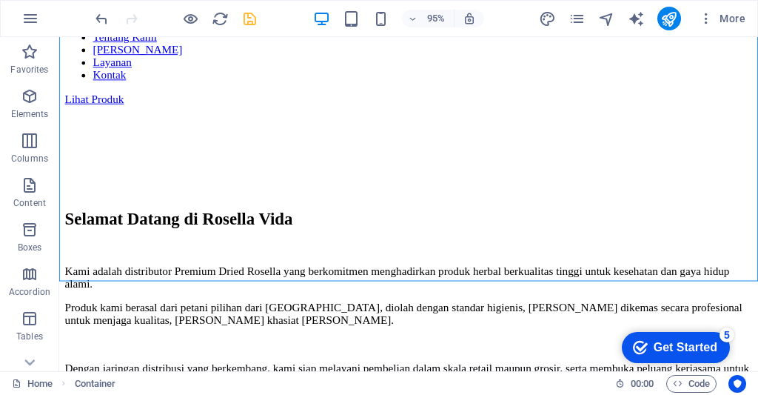
click at [0, 0] on div "95% More" at bounding box center [0, 0] width 0 height 0
click at [95, 19] on icon "undo" at bounding box center [101, 18] width 17 height 17
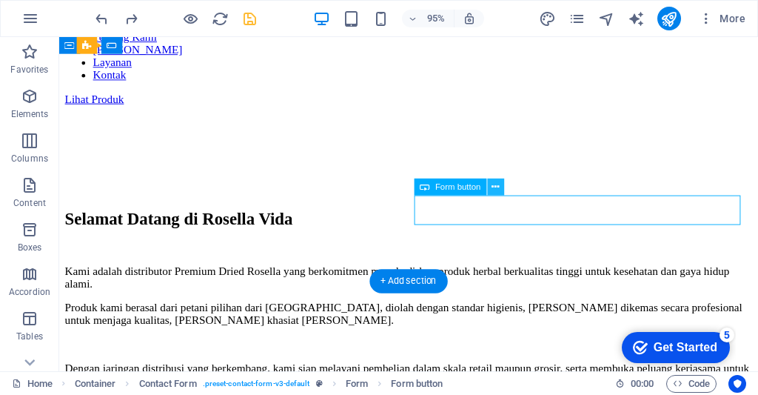
click at [498, 183] on icon at bounding box center [495, 187] width 7 height 15
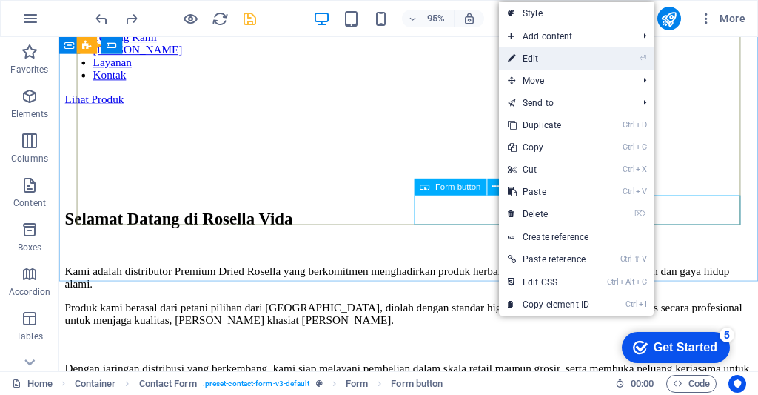
click at [567, 56] on link "⏎ Edit" at bounding box center [548, 58] width 99 height 22
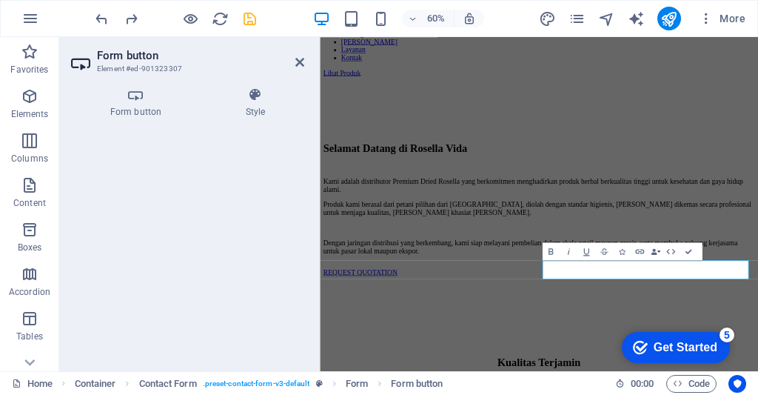
scroll to position [1432, 0]
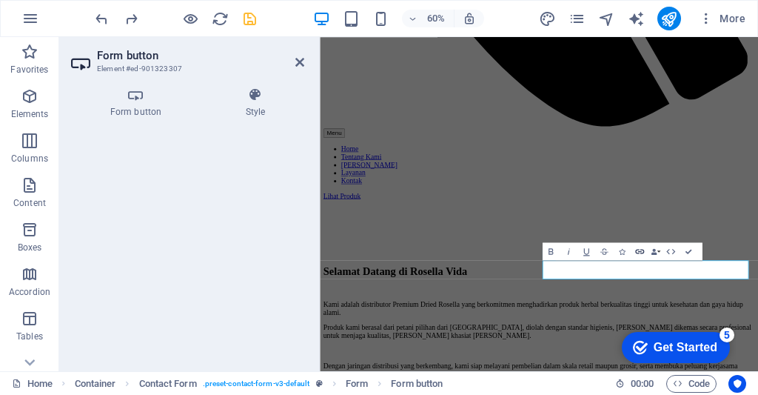
click at [638, 251] on icon "button" at bounding box center [639, 251] width 9 height 4
click at [654, 248] on icon "button" at bounding box center [654, 251] width 6 height 6
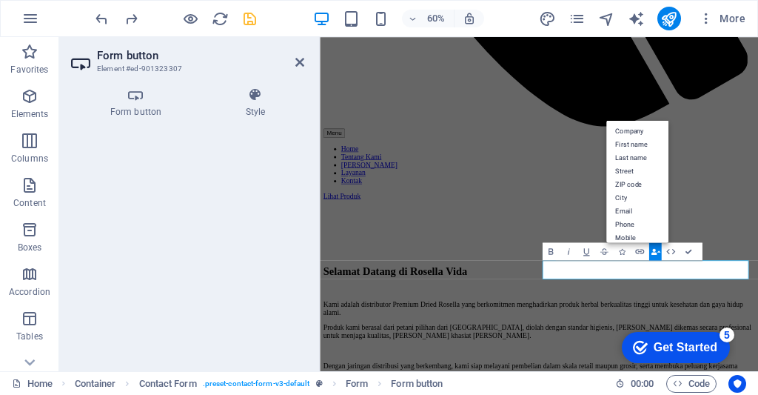
click at [655, 250] on icon "button" at bounding box center [654, 251] width 6 height 6
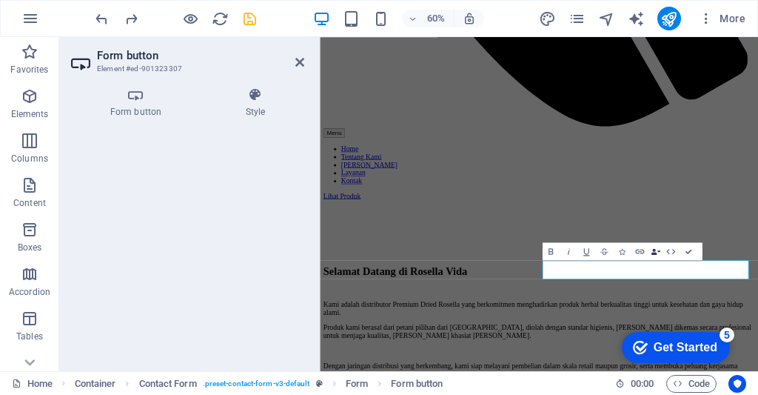
click at [655, 250] on icon "button" at bounding box center [654, 251] width 6 height 6
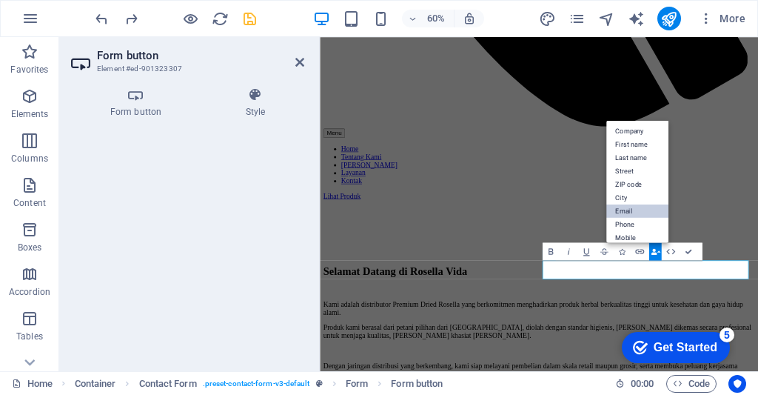
click at [630, 208] on link "Email" at bounding box center [638, 210] width 62 height 13
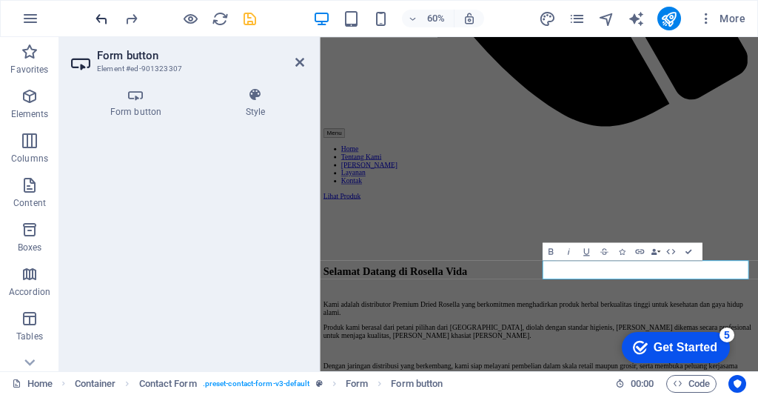
click at [103, 20] on icon "undo" at bounding box center [101, 18] width 17 height 17
click at [98, 24] on icon "undo" at bounding box center [101, 18] width 17 height 17
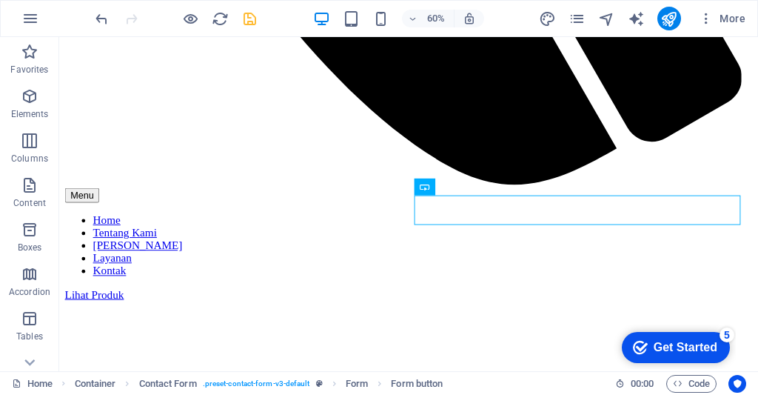
scroll to position [1638, 0]
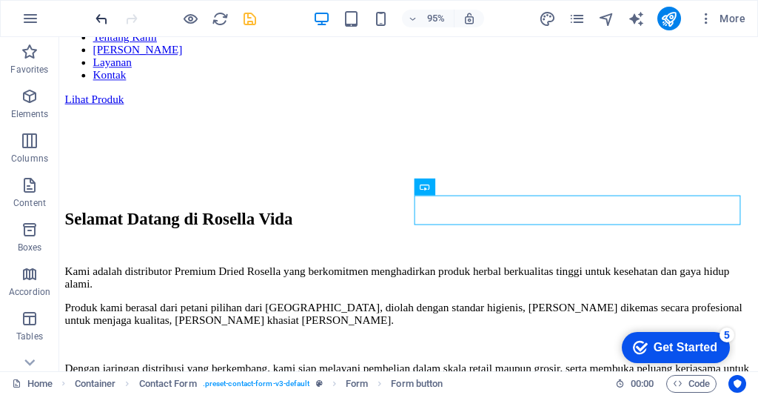
click at [96, 24] on icon "undo" at bounding box center [101, 18] width 17 height 17
click at [255, 22] on icon "save" at bounding box center [249, 18] width 17 height 17
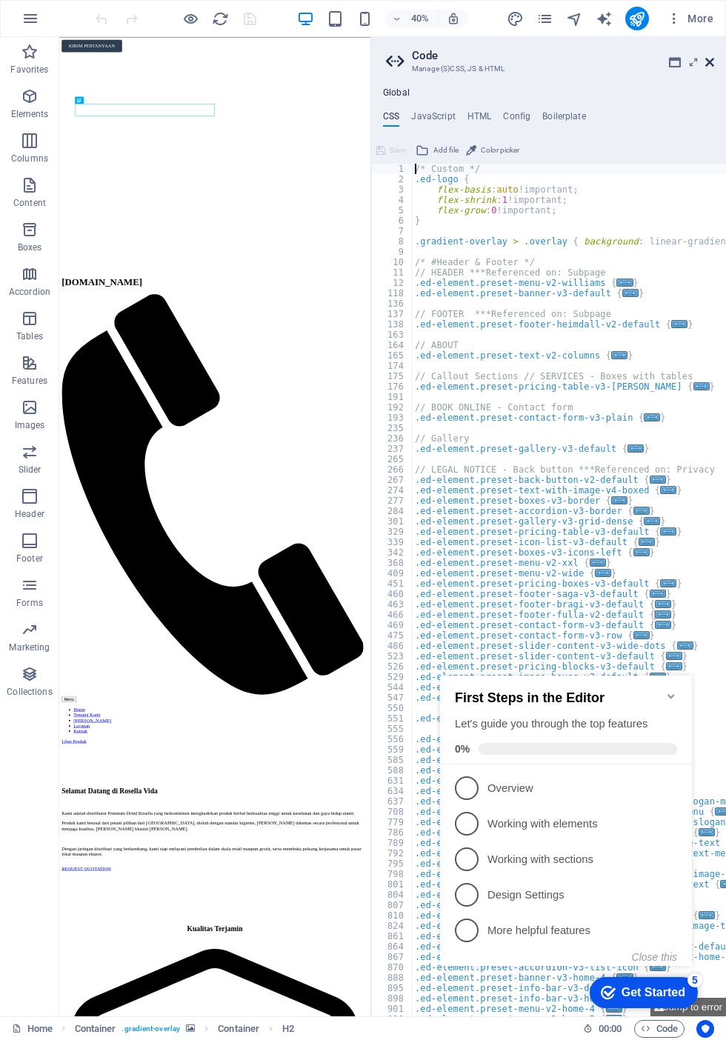
click at [712, 62] on icon at bounding box center [709, 62] width 9 height 12
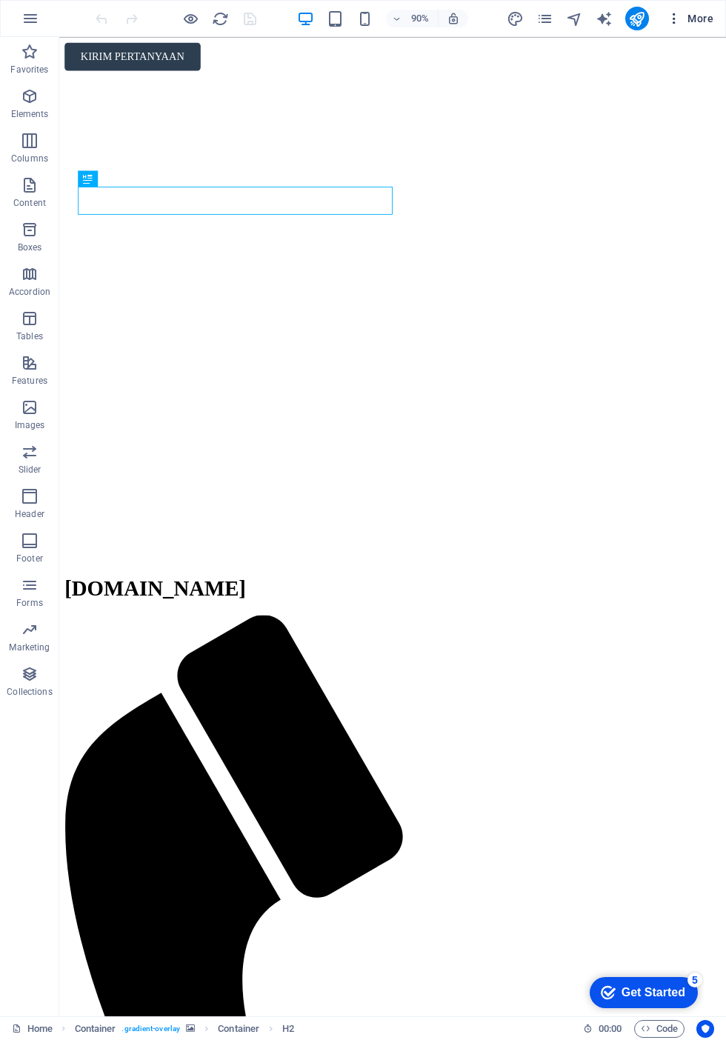
click at [0, 0] on span "More" at bounding box center [0, 0] width 0 height 0
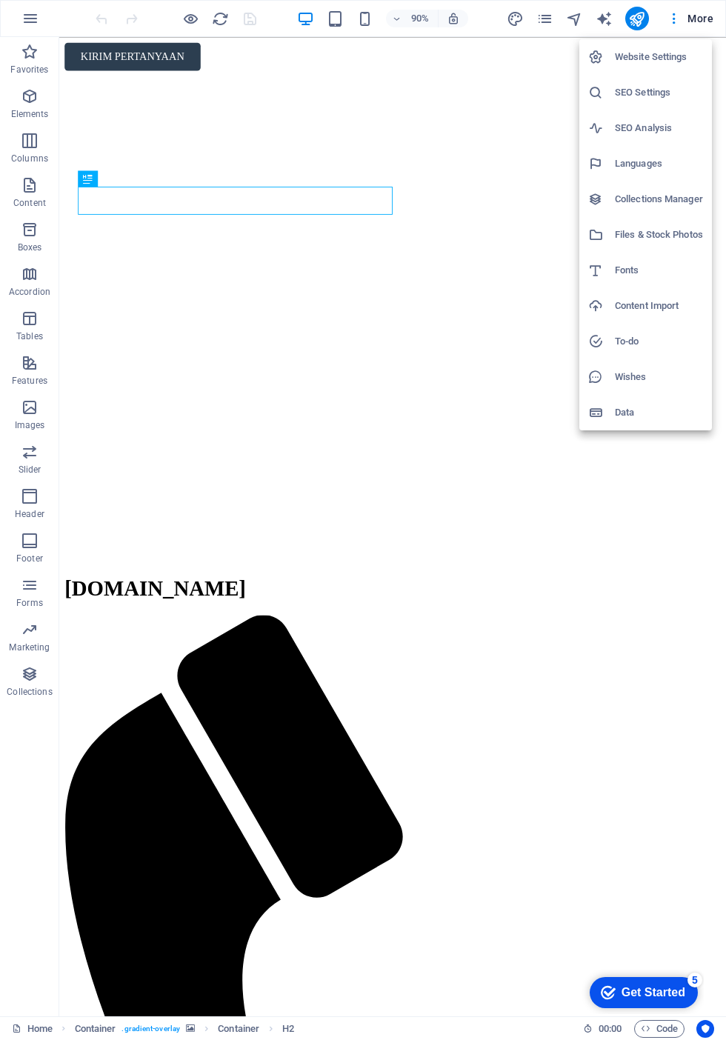
click at [676, 95] on h6 "SEO Settings" at bounding box center [659, 93] width 88 height 18
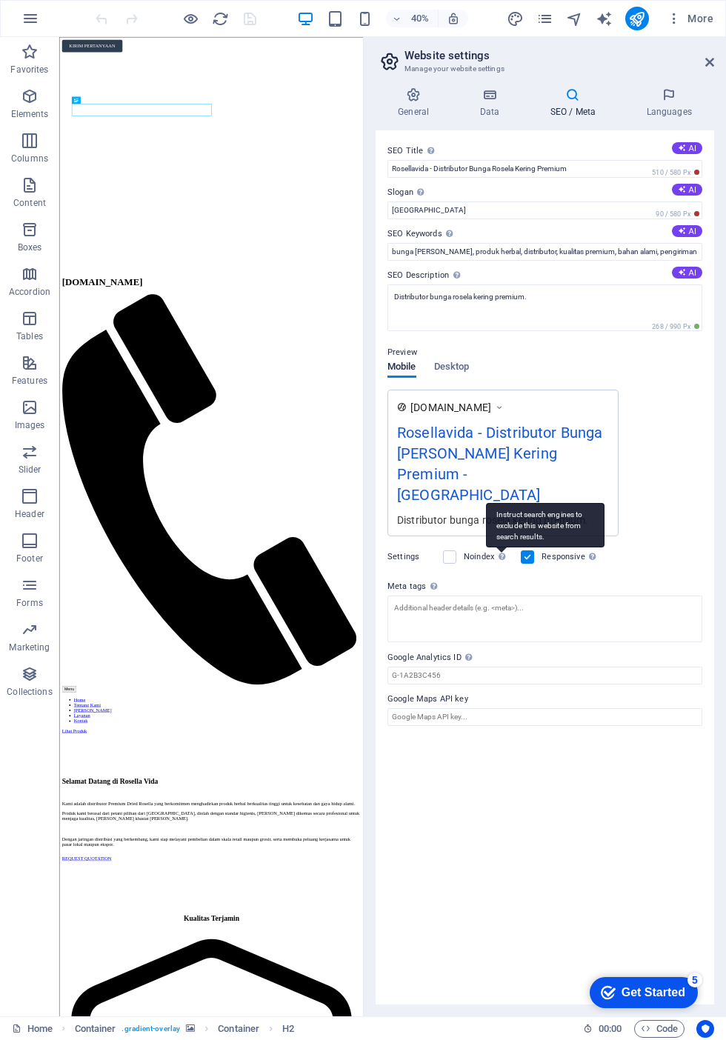
click at [501, 535] on div "Instruct search engines to exclude this website from search results." at bounding box center [545, 525] width 119 height 44
click at [0, 0] on input "Noindex Instruct search engines to exclude this website from search results." at bounding box center [0, 0] width 0 height 0
click at [452, 550] on label at bounding box center [449, 556] width 13 height 13
click at [0, 0] on input "Noindex Instruct search engines to exclude this website from search results." at bounding box center [0, 0] width 0 height 0
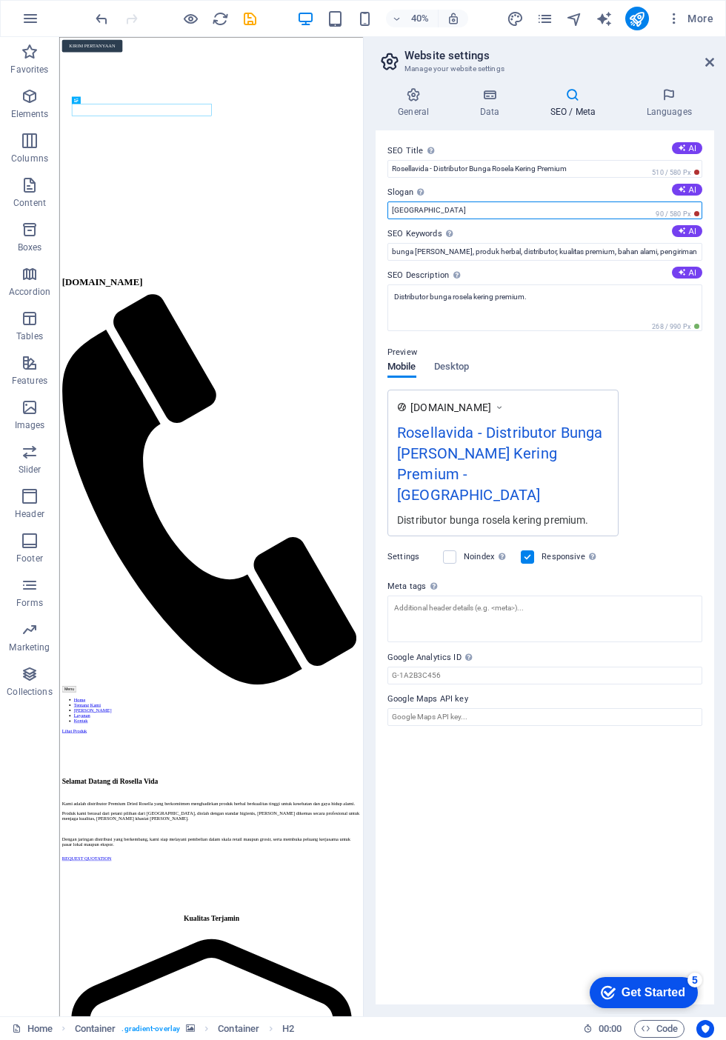
click at [429, 204] on input "[GEOGRAPHIC_DATA]" at bounding box center [544, 210] width 315 height 18
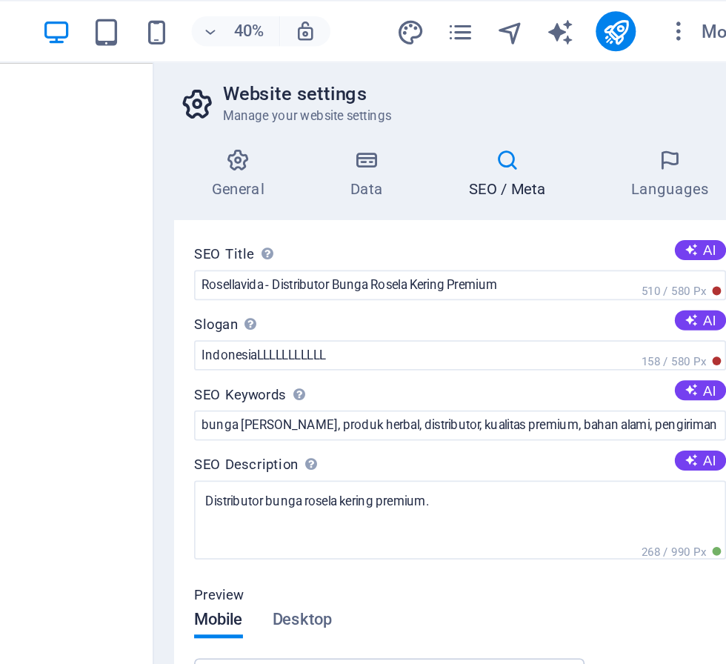
click at [527, 113] on h4 "SEO / Meta" at bounding box center [575, 102] width 96 height 31
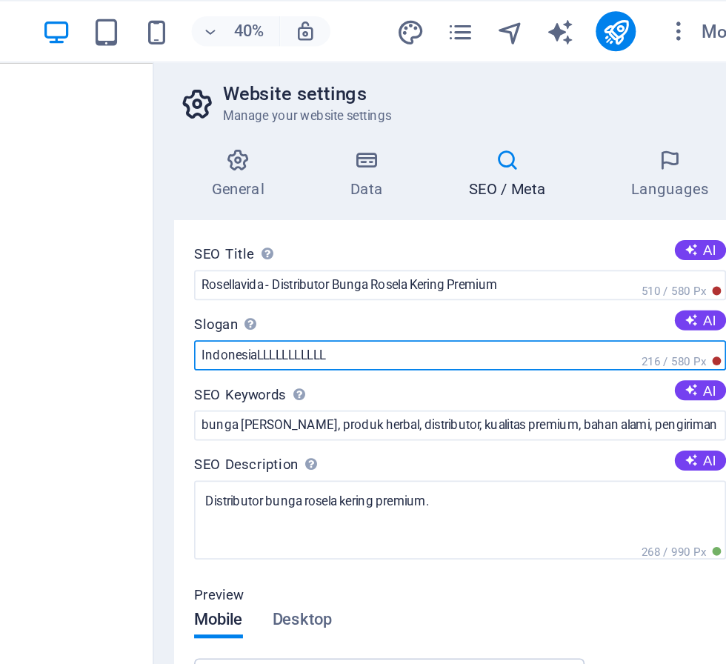
click at [547, 213] on input "IndonesiaLLLLLLLLLLL" at bounding box center [544, 210] width 315 height 18
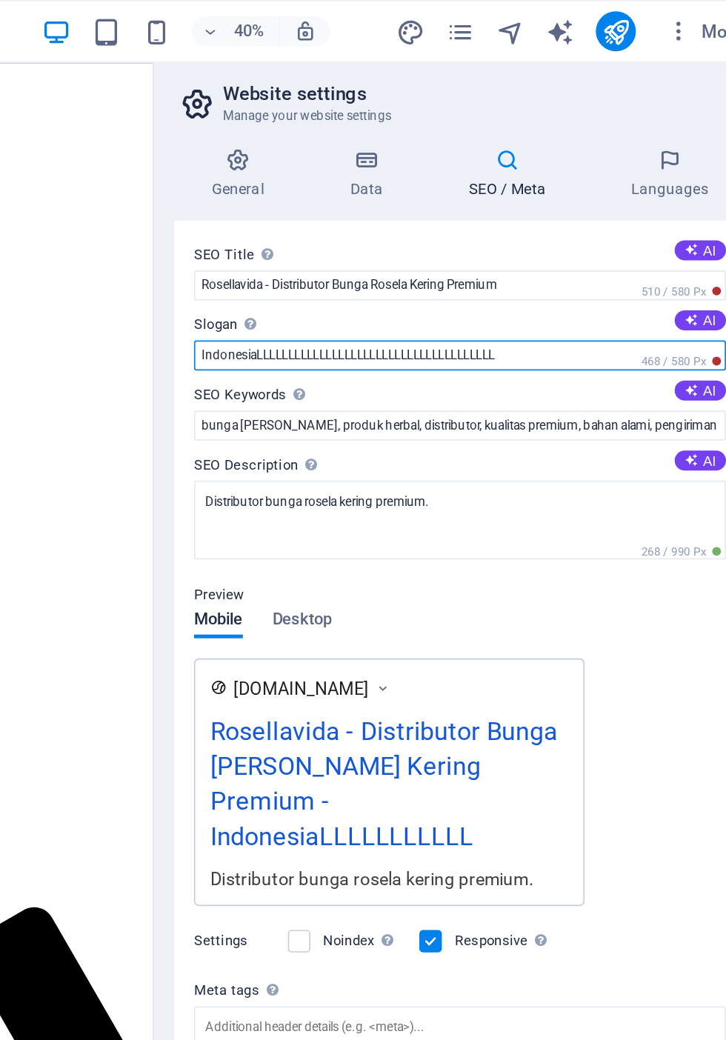
click at [581, 206] on input "IndonesiaLLLLLLLLLLLLLLLLLLLLLLLLLLLLLLLLLLLLLL" at bounding box center [544, 210] width 315 height 18
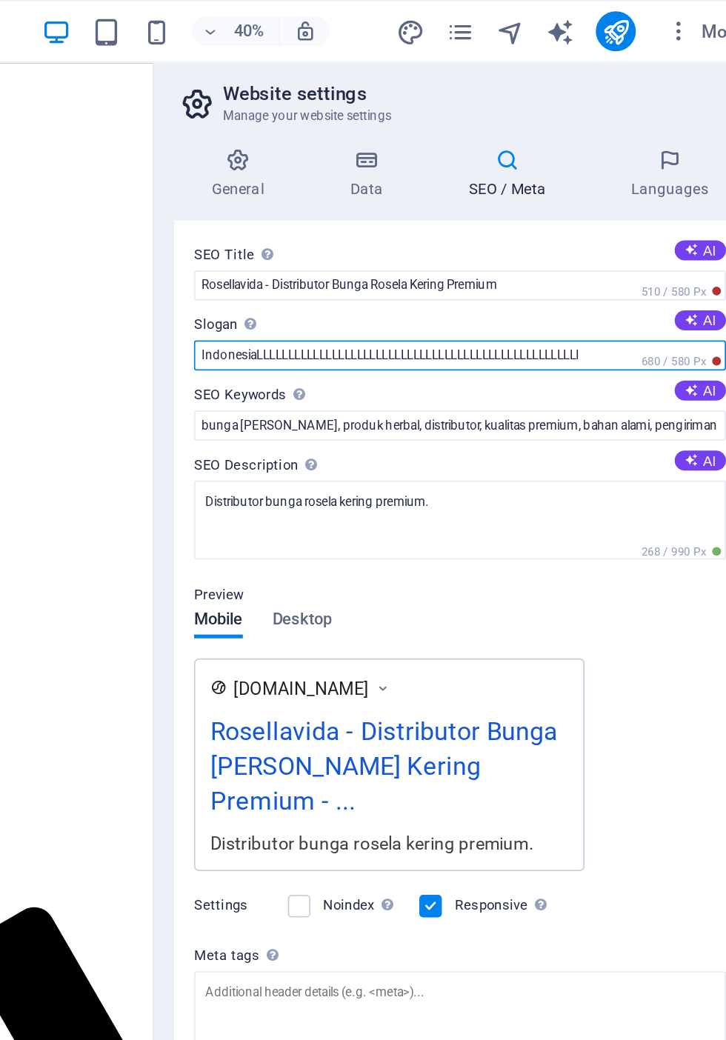
click at [639, 214] on input "IndonesiaLLLLLLLLLLLLLLLLLLLLLLLLLLLLLLLLLLLLLLLLLLLLLLLLLLLI" at bounding box center [544, 210] width 315 height 18
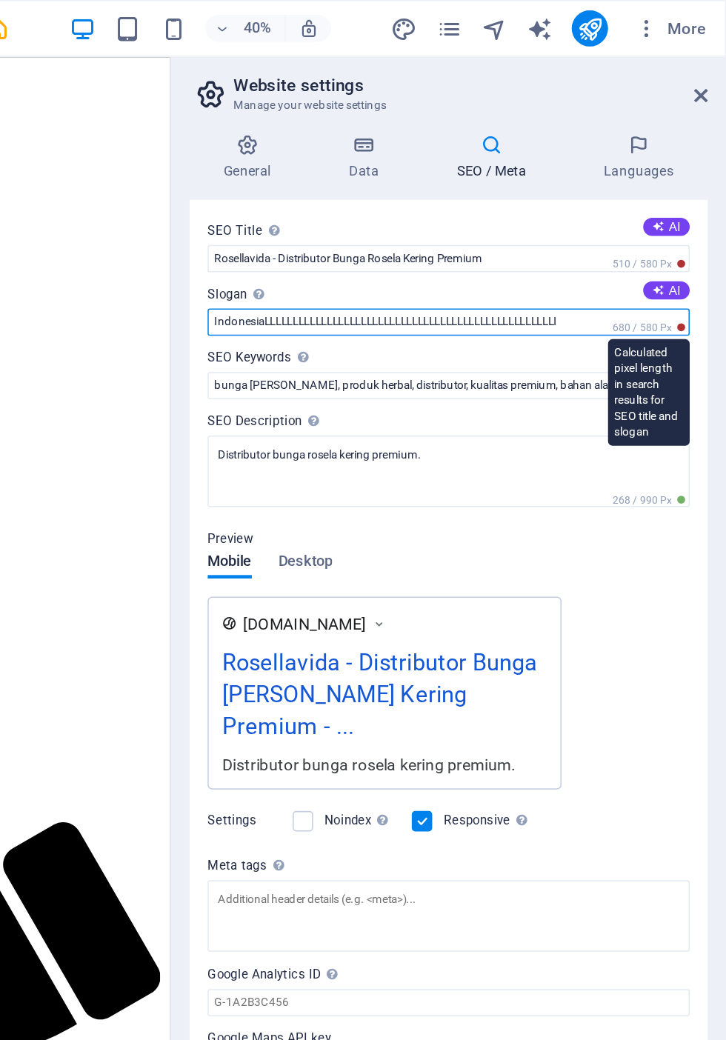
type input "IndonesiaLLLLLLLLLLLLLLLLLLLLLLLLLLLLLLLLLLLLLLLLLLLLLLLLLLLI"
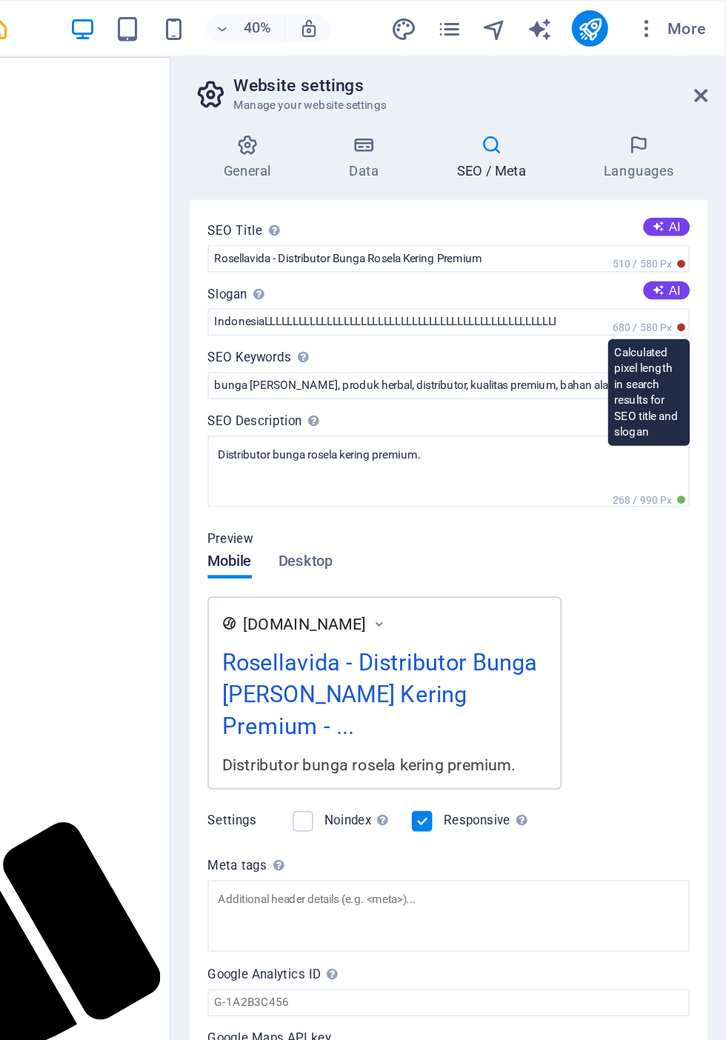
click at [649, 209] on span "680 / 580 Px" at bounding box center [675, 214] width 53 height 10
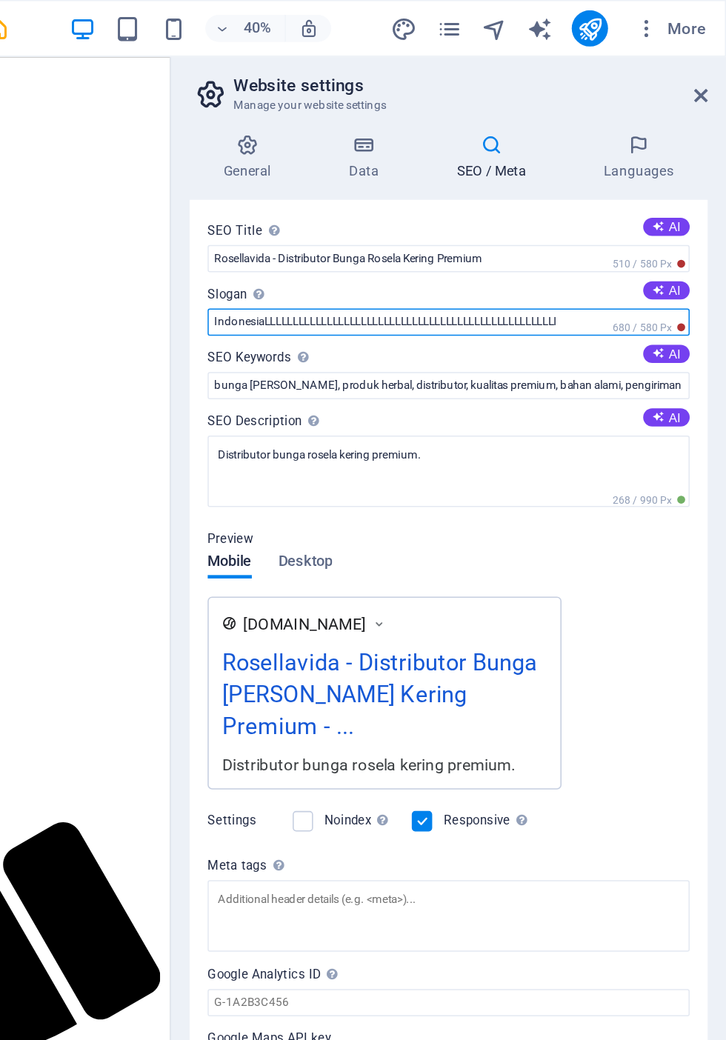
click at [643, 211] on input "IndonesiaLLLLLLLLLLLLLLLLLLLLLLLLLLLLLLLLLLLLLLLLLLLLLLLLLLLI" at bounding box center [544, 210] width 315 height 18
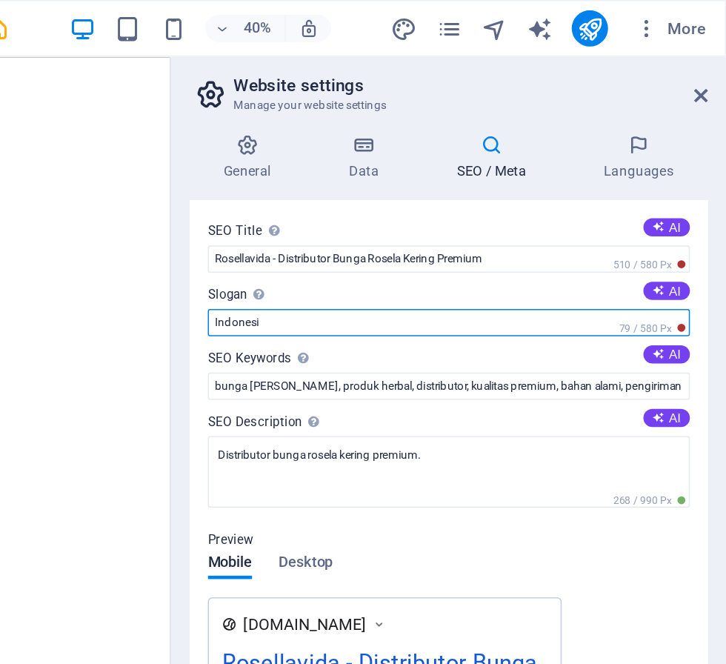
type input "[GEOGRAPHIC_DATA]"
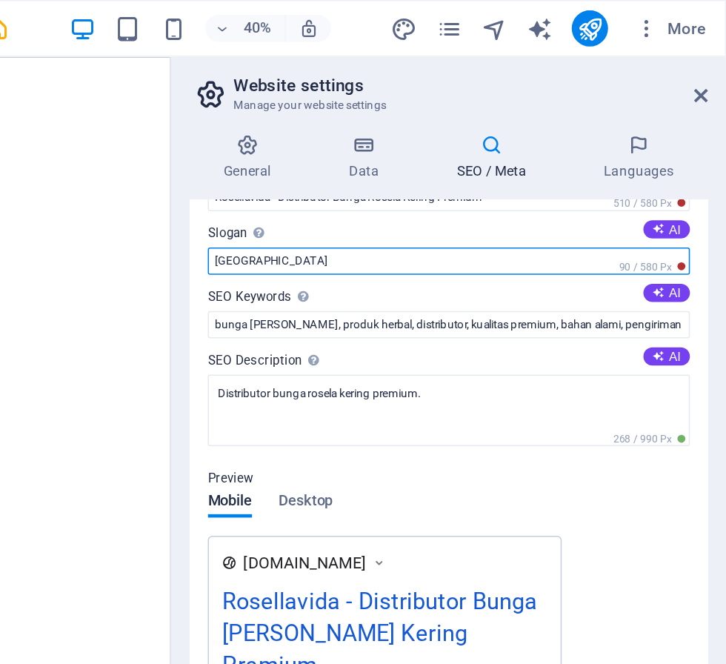
scroll to position [87, 0]
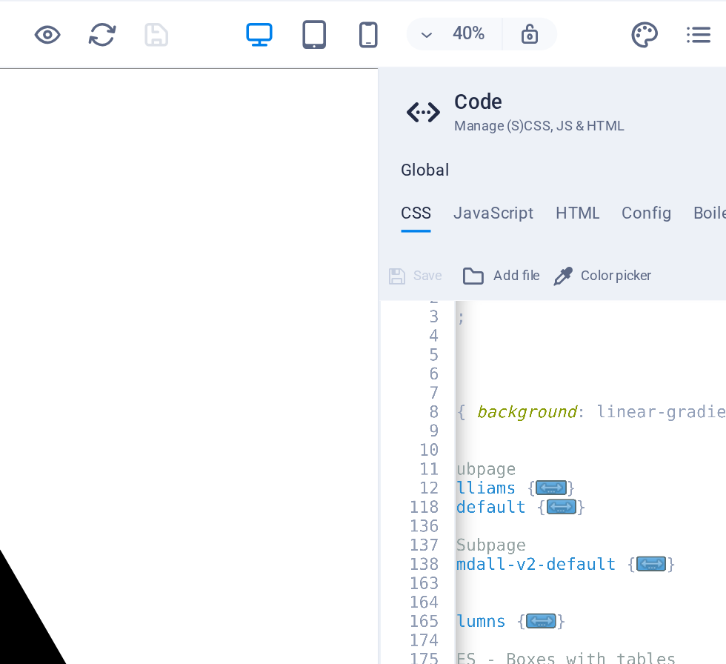
scroll to position [0, 0]
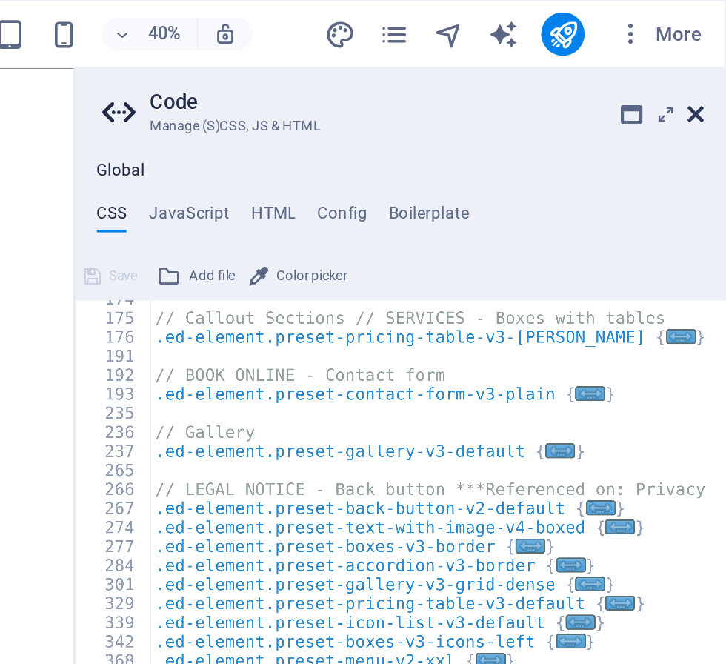
click at [711, 62] on icon at bounding box center [709, 62] width 9 height 12
